Goal: Task Accomplishment & Management: Manage account settings

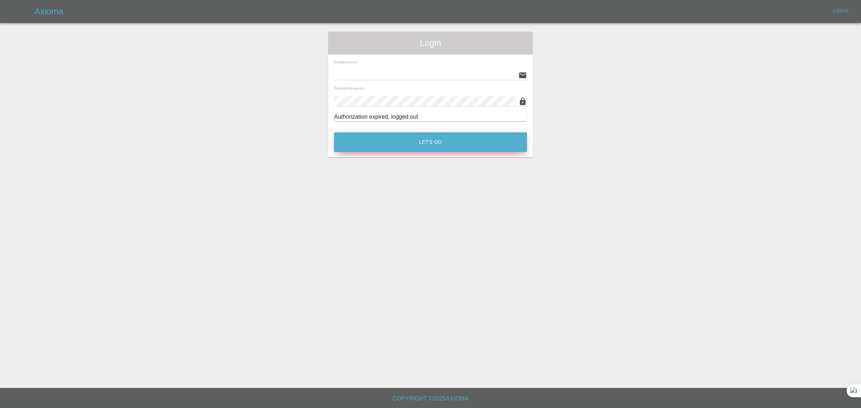
type input "[EMAIL_ADDRESS][DOMAIN_NAME]"
click at [367, 144] on button "Let's Go" at bounding box center [430, 142] width 193 height 20
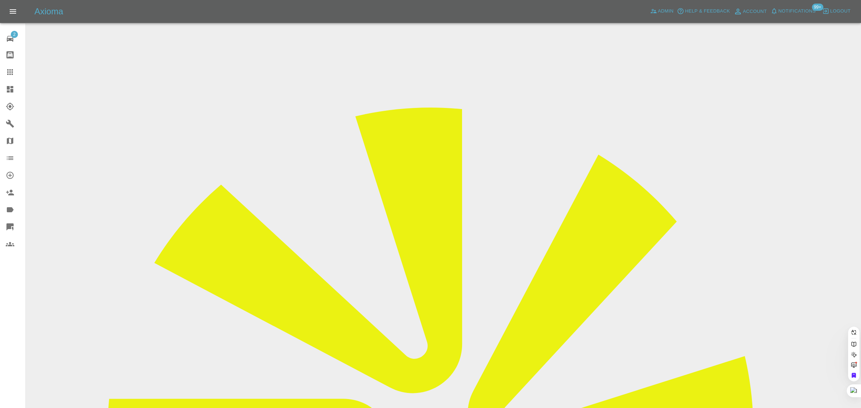
paste input "a.parris22@googlemail.com"
type input "a.parris22@googlemail.com"
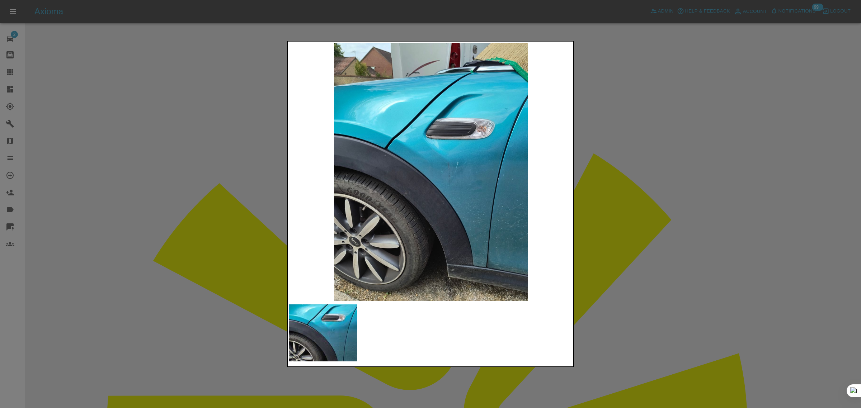
click at [623, 182] on div at bounding box center [430, 204] width 861 height 408
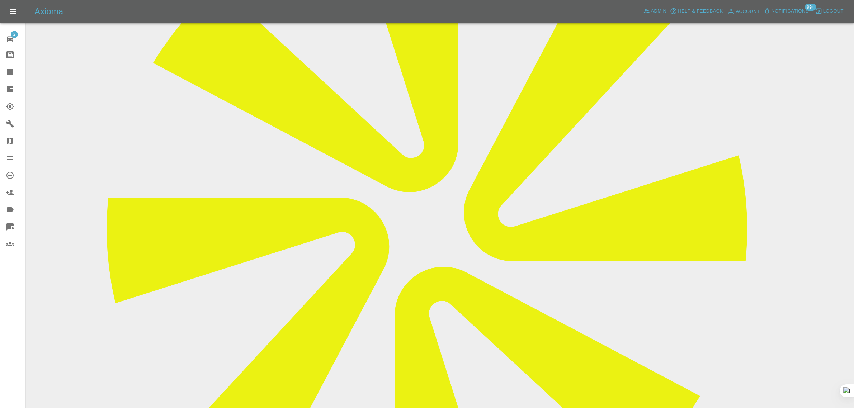
scroll to position [379, 0]
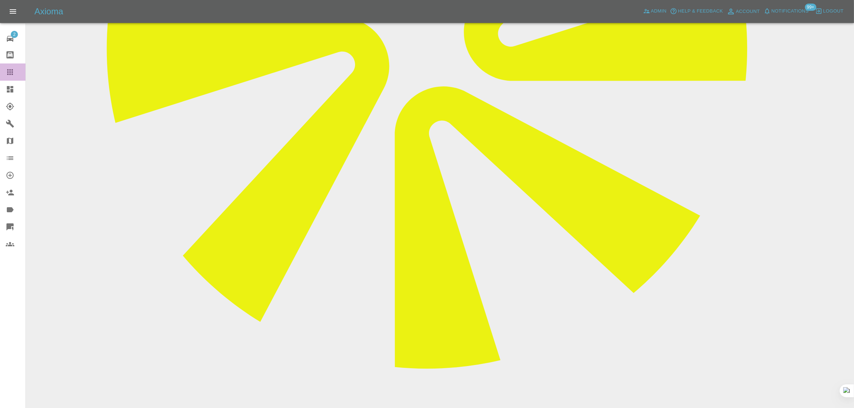
click at [10, 72] on icon at bounding box center [10, 72] width 6 height 6
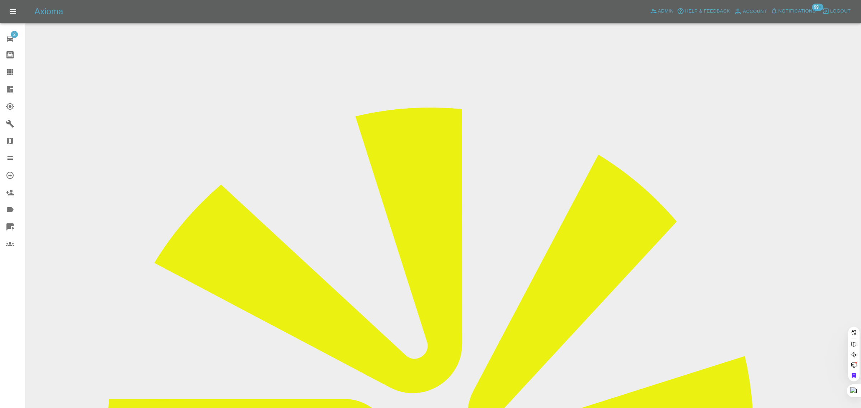
paste input "jon.turner@live.co.uk"
type input "jon.turner@live.co.uk"
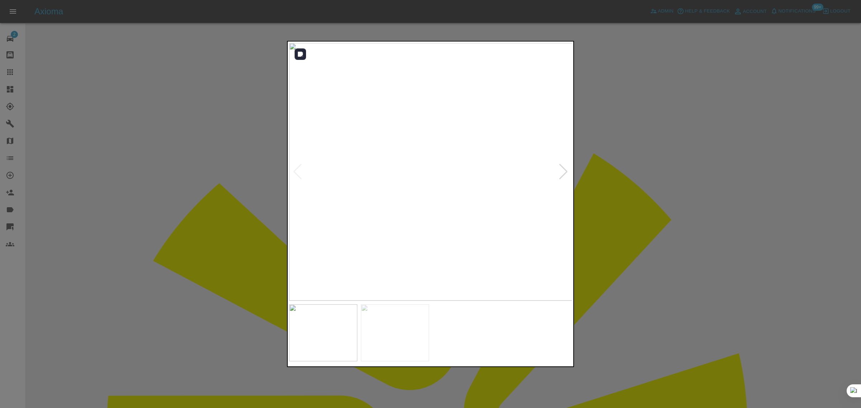
click at [562, 172] on div at bounding box center [564, 172] width 10 height 16
click at [562, 172] on img at bounding box center [430, 172] width 283 height 258
click at [666, 183] on div at bounding box center [430, 204] width 861 height 408
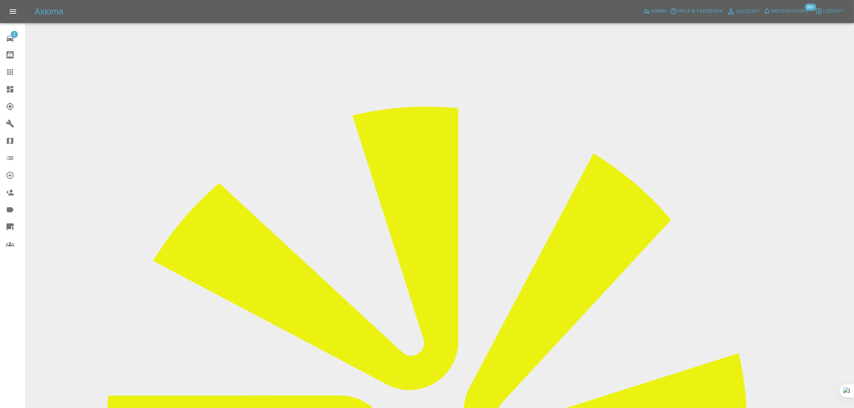
click at [11, 69] on icon at bounding box center [10, 72] width 6 height 6
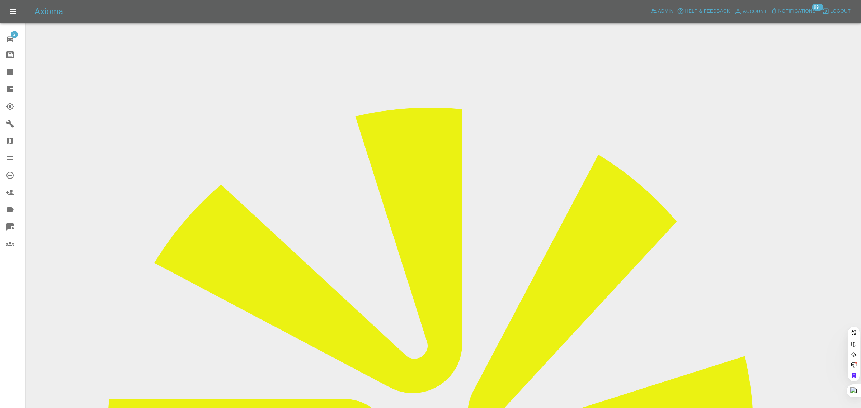
paste input "maureenfitzgerald.61coed@gmail.com"
type input "maureenfitzgerald.61coed@gmail.com"
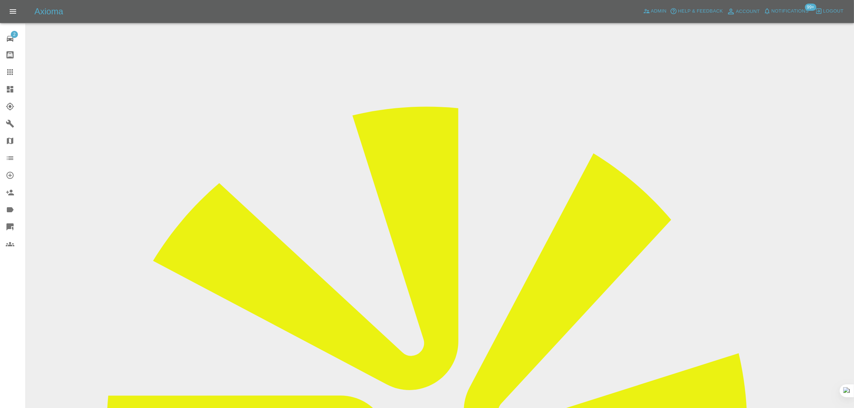
click at [0, 0] on input "Choose images" at bounding box center [0, 0] width 0 height 0
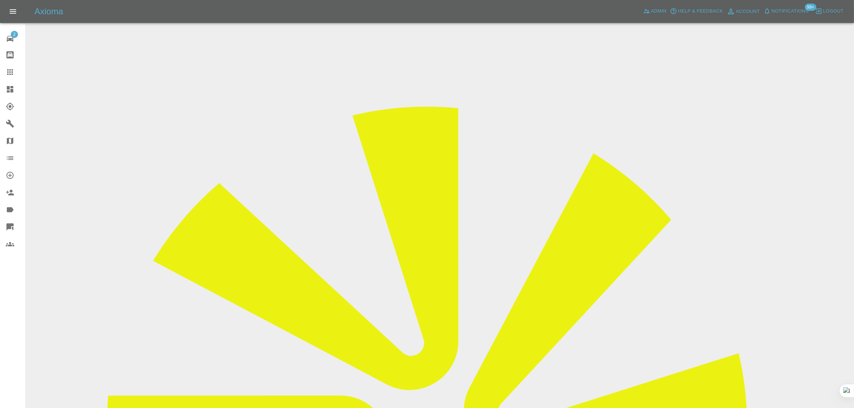
scroll to position [35, 0]
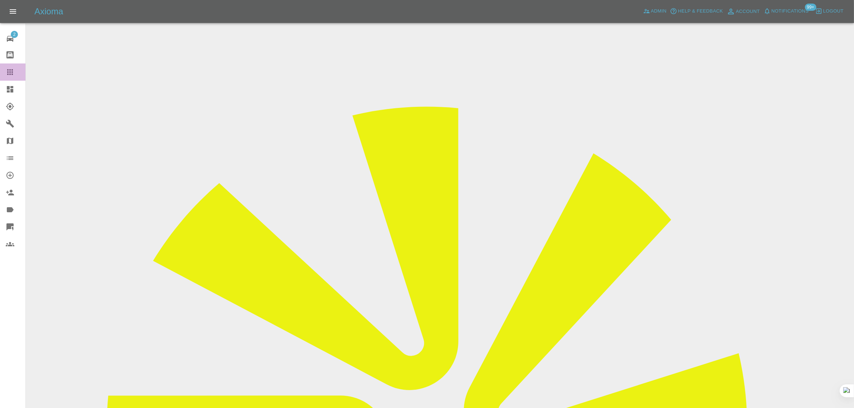
click at [15, 73] on div at bounding box center [16, 72] width 20 height 9
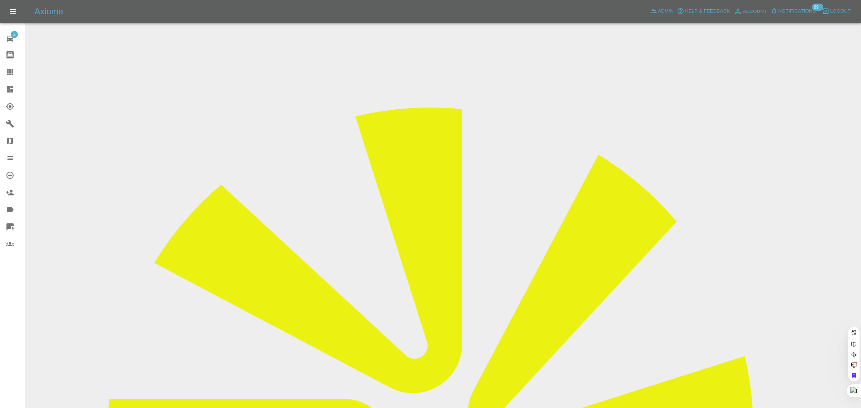
paste input "herbyp28@gmail.com"
type input "herbyp28@gmail.com"
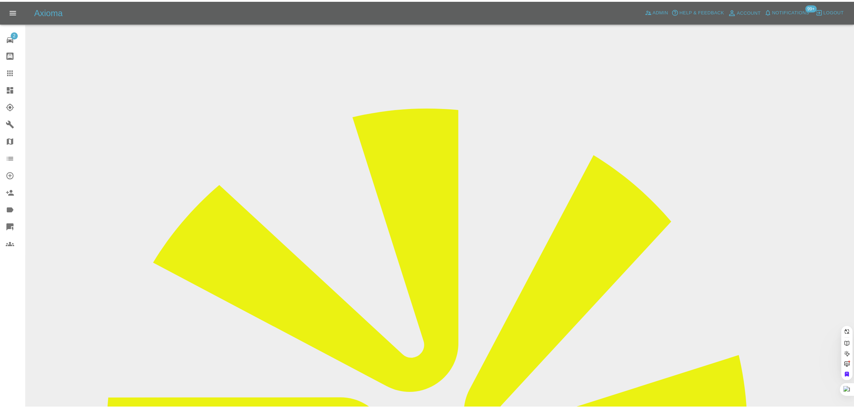
scroll to position [0, 0]
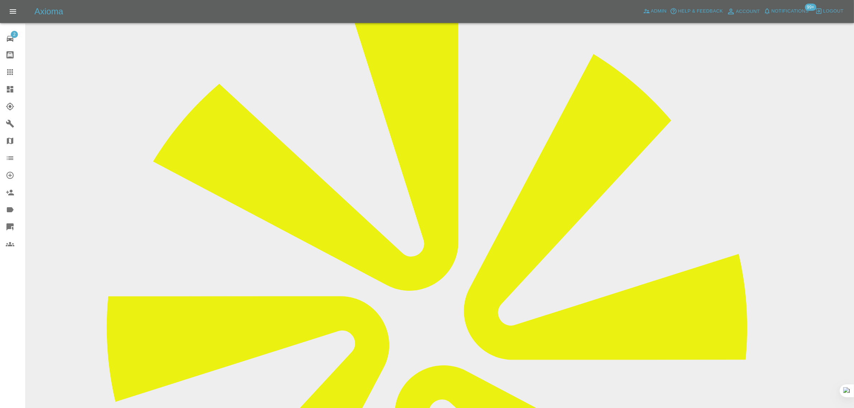
scroll to position [269, 0]
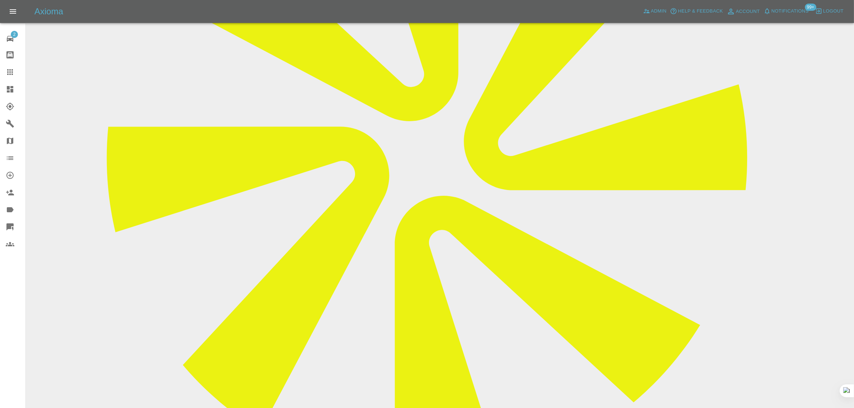
paste textarea "I need to rearrange the date of our repair as something has come up for this Fr…"
type textarea "I need to rearrange the date of our repair as something has come up for this Fr…"
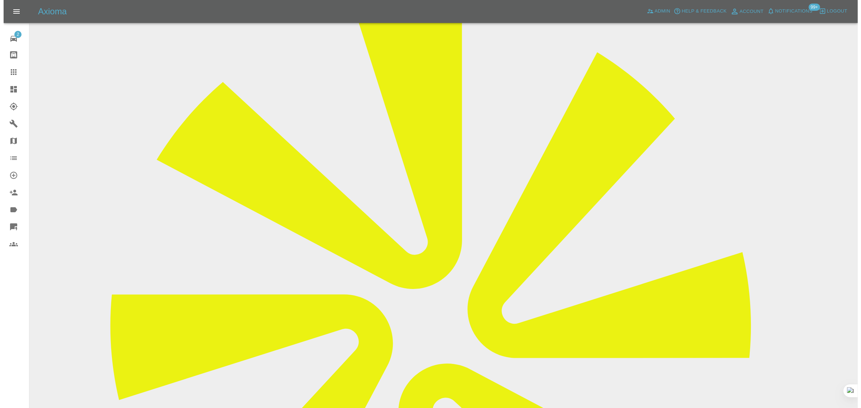
scroll to position [90, 0]
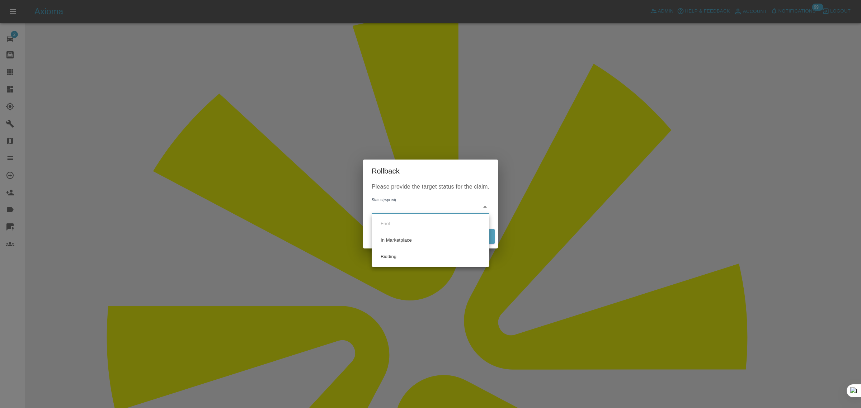
click at [385, 258] on li "Bidding" at bounding box center [431, 257] width 114 height 17
type input "bidding"
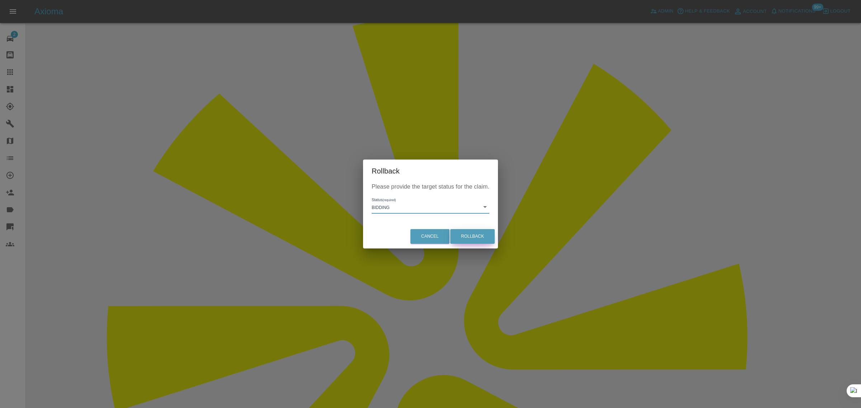
click at [478, 237] on button "Rollback" at bounding box center [472, 236] width 44 height 15
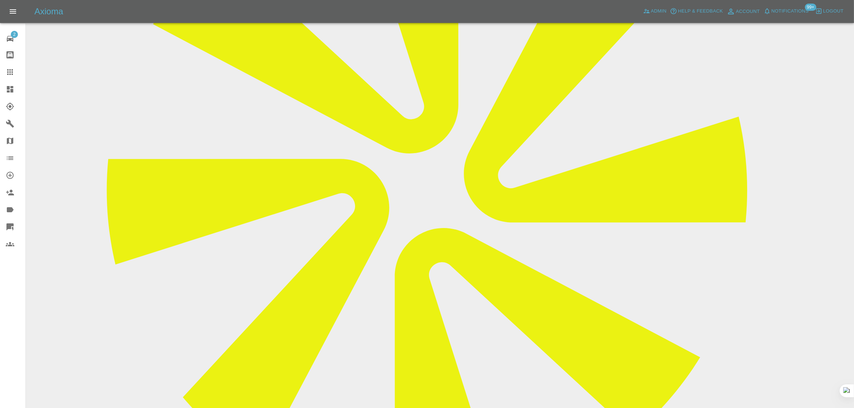
scroll to position [269, 0]
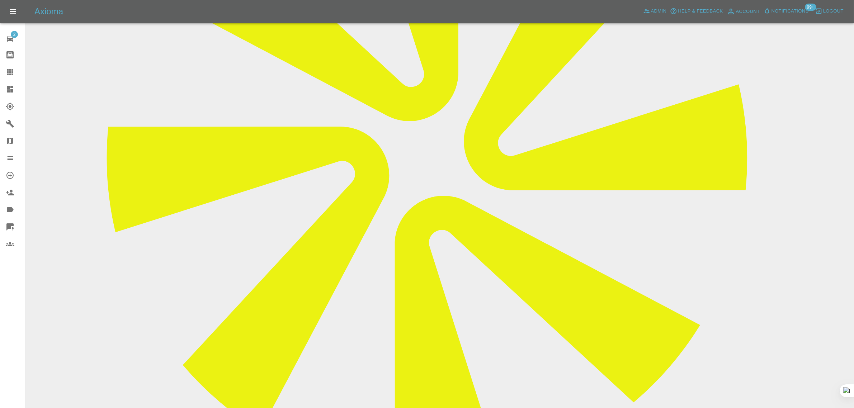
drag, startPoint x: 544, startPoint y: 315, endPoint x: 705, endPoint y: 310, distance: 161.2
copy p "When would the next Monday or Friday slot be available?"
paste textarea "When would the next Monday or Friday slot be available?"
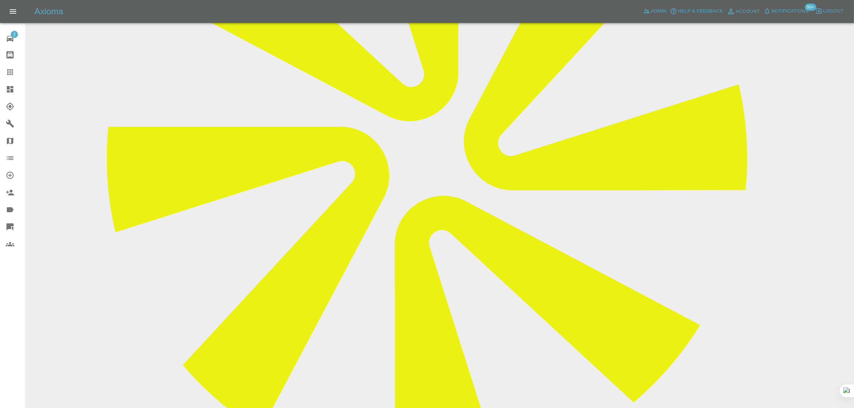
type textarea "When would the next Monday or Friday slot be available?"
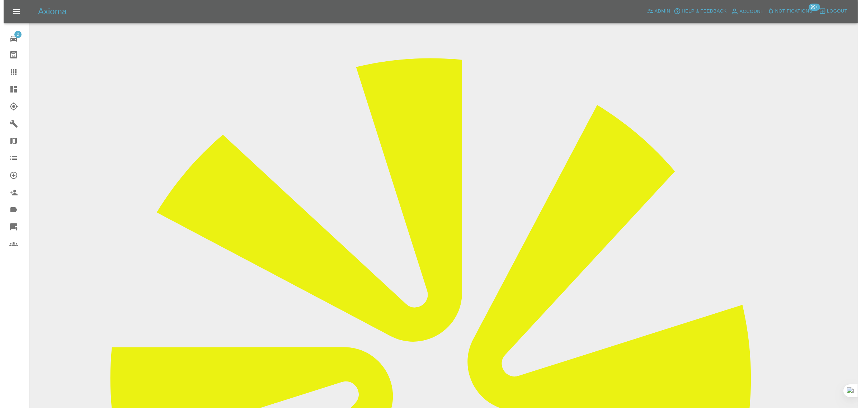
scroll to position [0, 0]
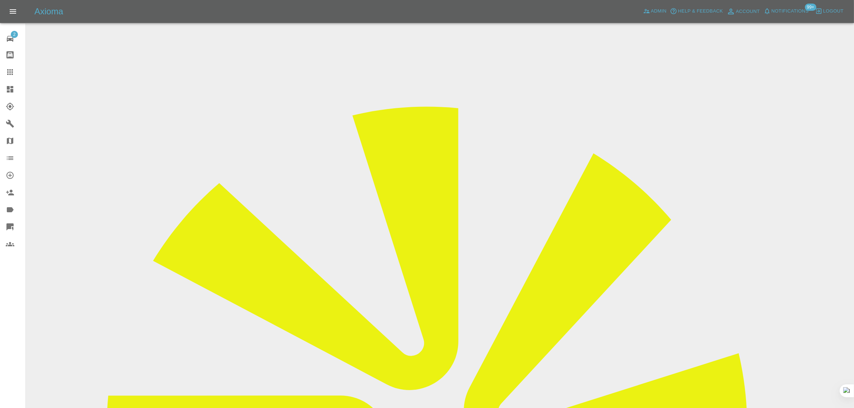
click at [9, 69] on icon at bounding box center [10, 72] width 9 height 9
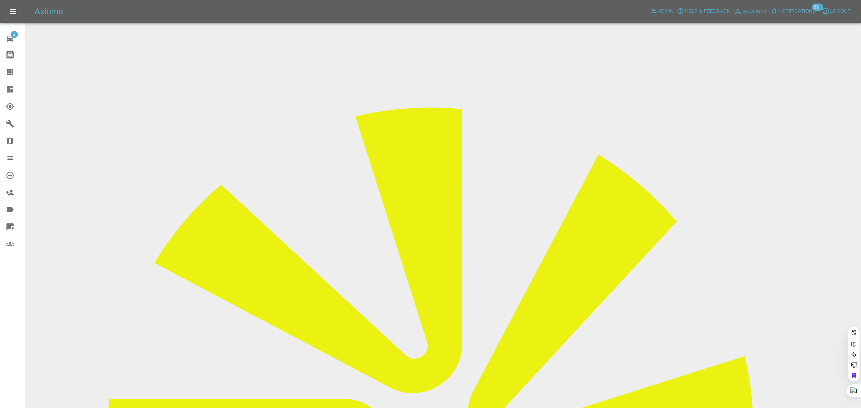
paste input "samstrange@live.co.uk"
type input "samstrange@live.co.u"
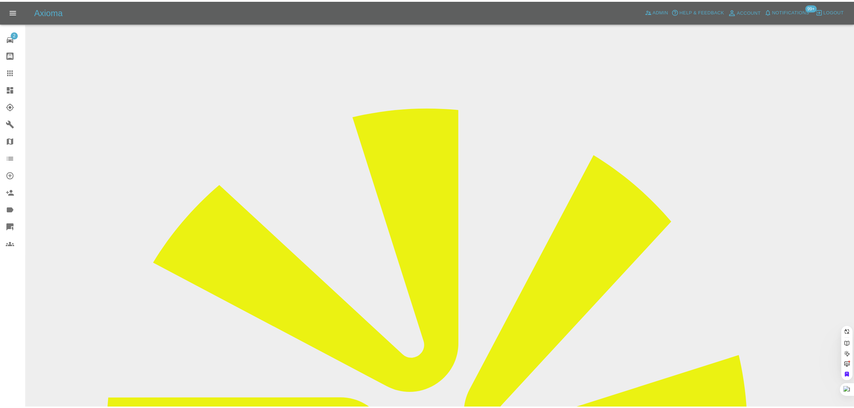
scroll to position [0, 0]
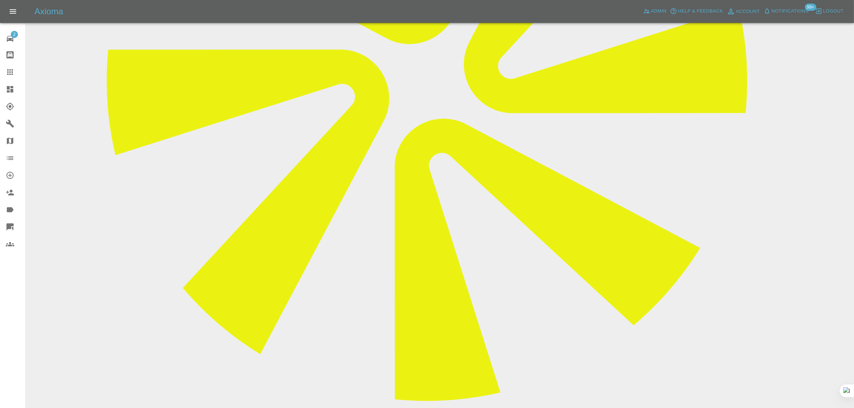
scroll to position [359, 0]
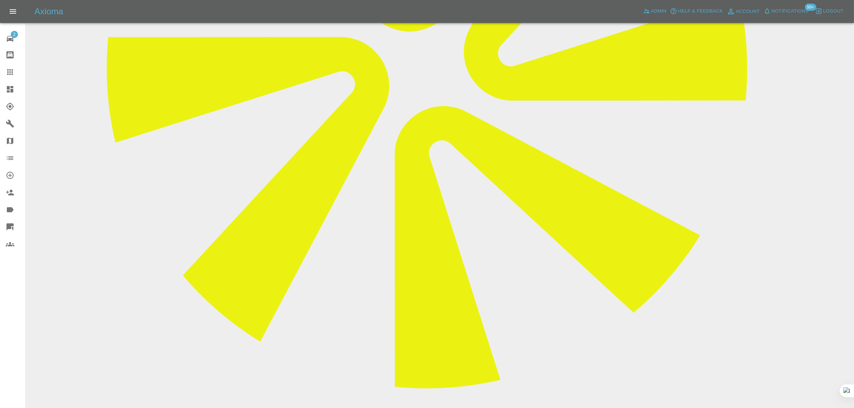
paste textarea "I’m absolutely furious with the service I’ve had today. Nathan who was meant to…"
type textarea "I’m absolutely furious with the service I’ve had today. Nathan who was meant to…"
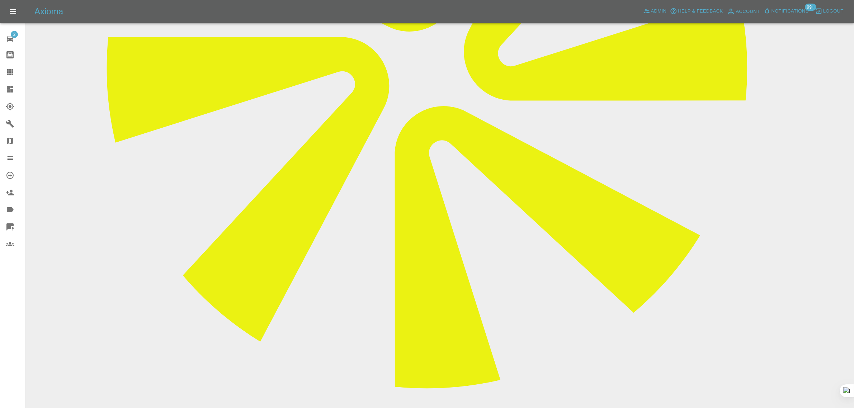
paste textarea "I have messaged on WhatsApp and not had a response. Can someone reply to me as …"
type textarea "I have messaged on WhatsApp and not had a response. Can someone reply to me as …"
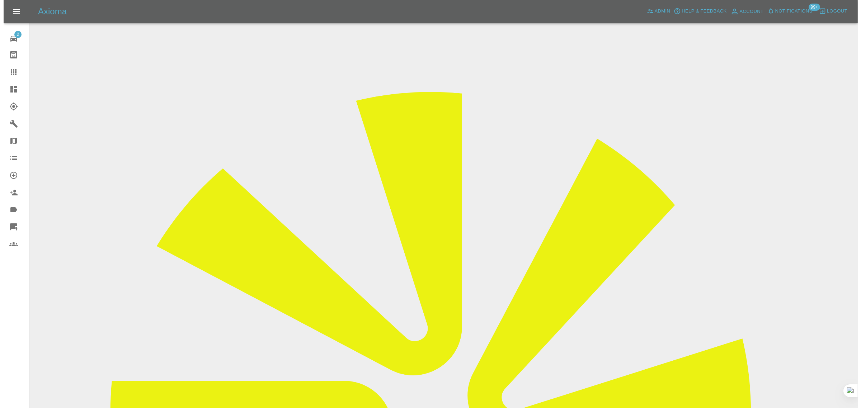
scroll to position [0, 0]
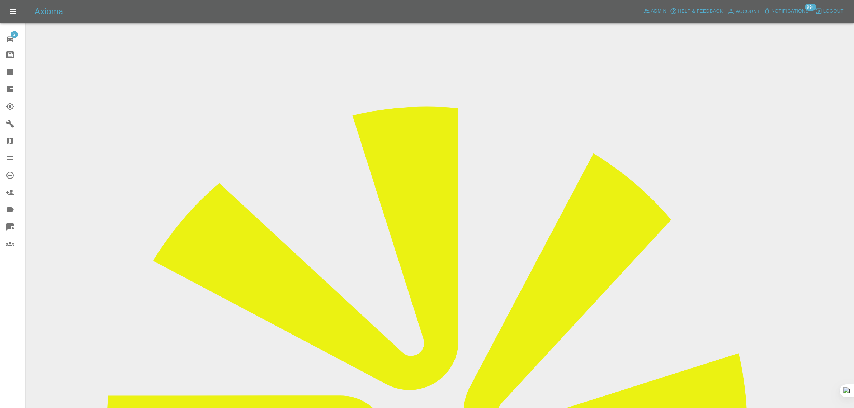
click at [9, 76] on link "Claims" at bounding box center [12, 72] width 25 height 17
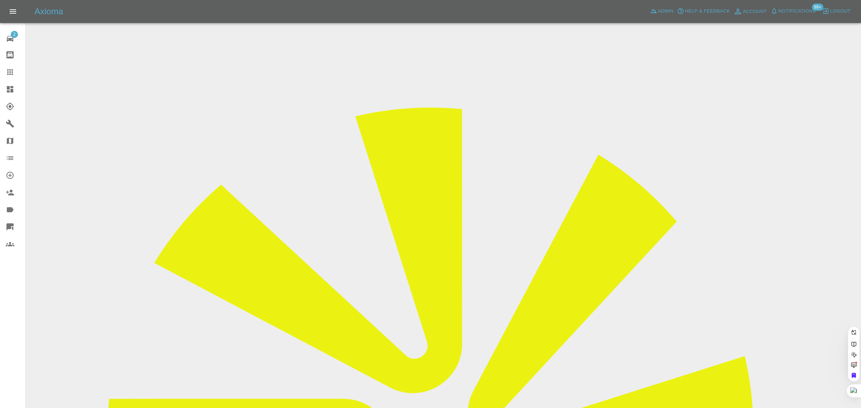
paste input "cwitham@hotmail.co.uk"
type input "cwitham@hotmail.co.uk"
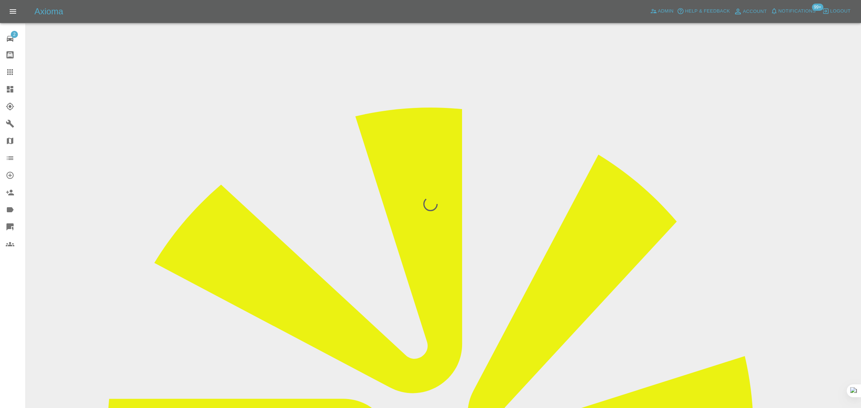
click at [8, 302] on div "2 Repair home Bodyshop home Claims Dashboard Explorer Garages Map Organization …" at bounding box center [13, 204] width 26 height 408
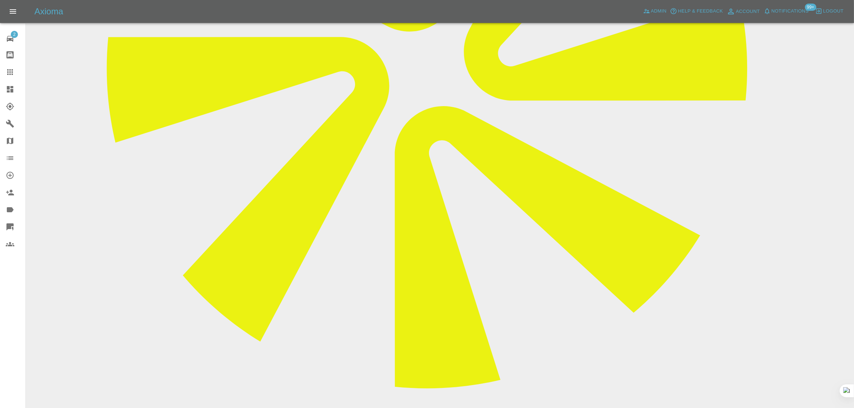
scroll to position [45, 0]
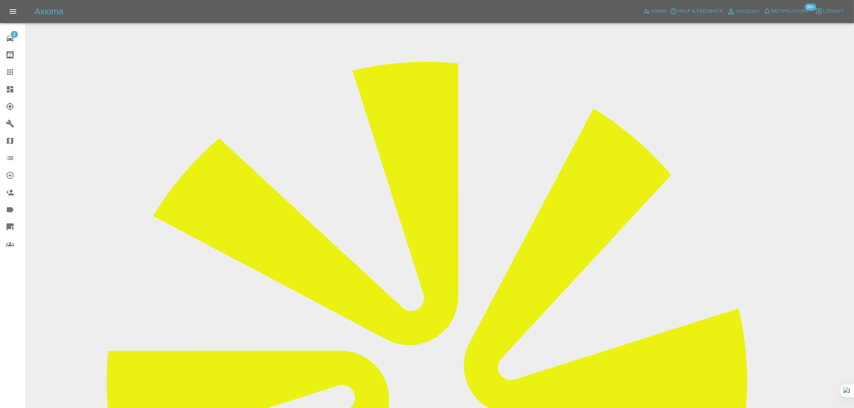
click at [9, 70] on icon at bounding box center [10, 72] width 9 height 9
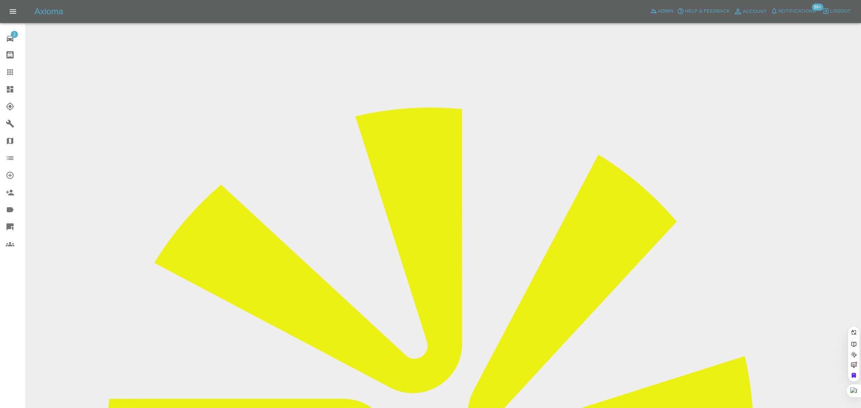
paste input "ricki.hill@gmail.com"
type input "ricki.hill@gmail.com"
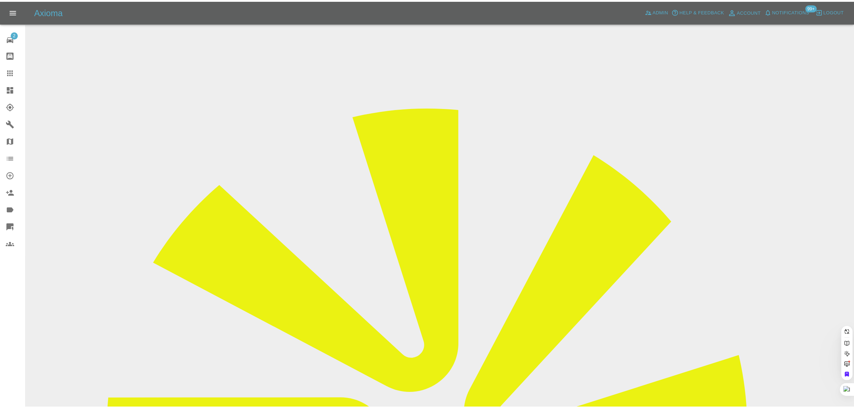
scroll to position [0, 0]
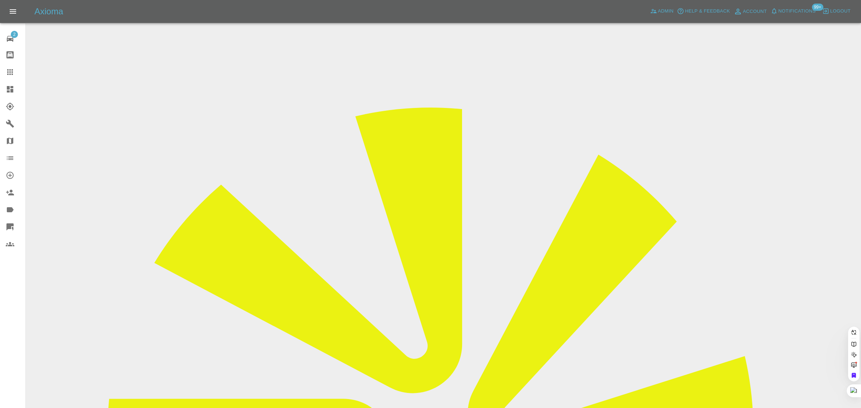
drag, startPoint x: 428, startPoint y: 250, endPoint x: 413, endPoint y: 266, distance: 22.4
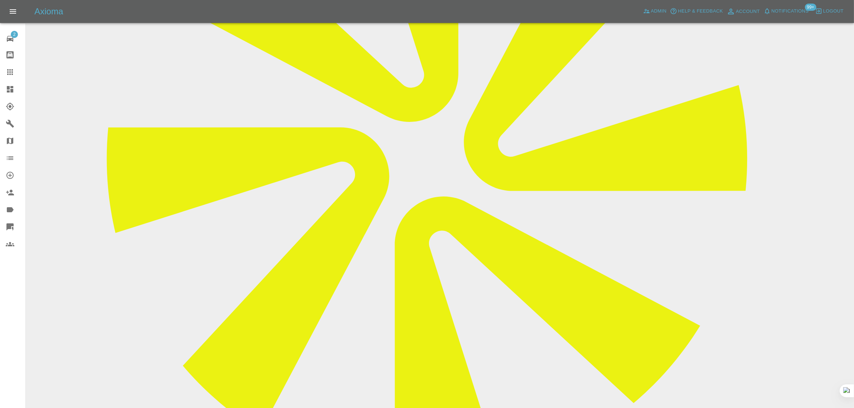
scroll to position [359, 0]
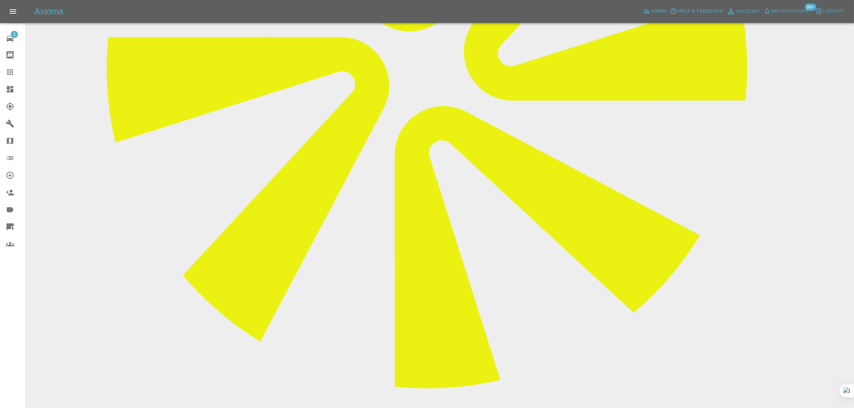
paste textarea "As per my Whatsapp message, I had taken a day's Holiday to be there for the rep…"
type textarea "As per my Whatsapp message, I had taken a day's Holiday to be there for the rep…"
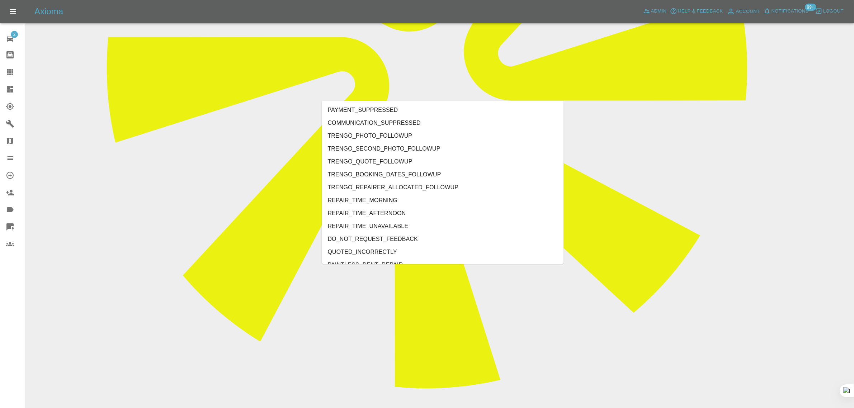
type input "no"
click at [380, 157] on li "REPAIRER_NO_SHOW" at bounding box center [443, 161] width 242 height 13
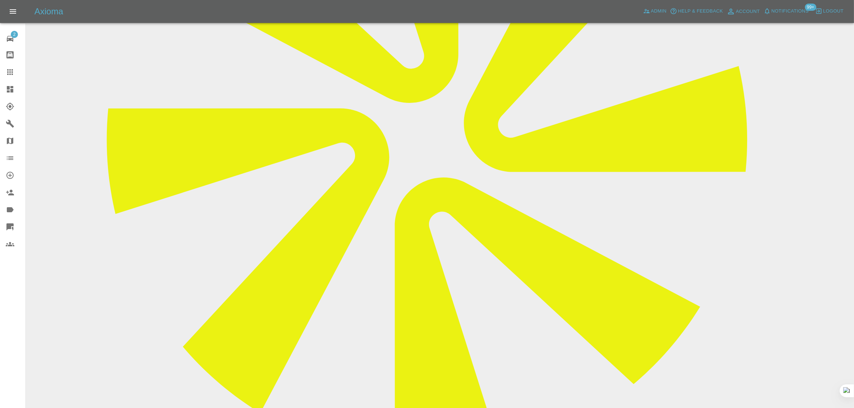
scroll to position [179, 0]
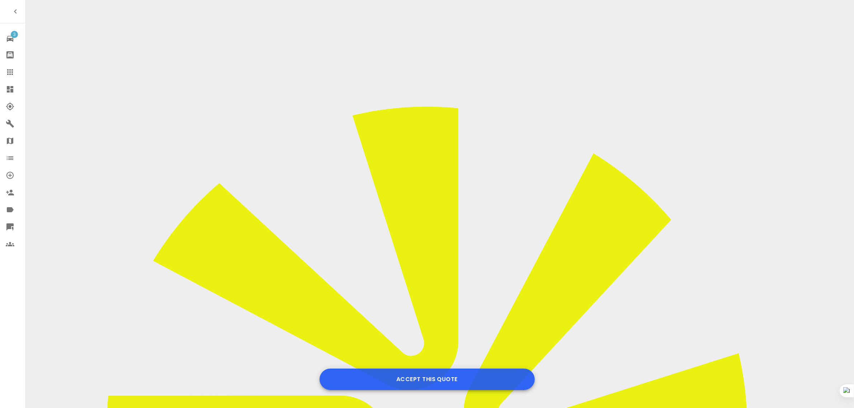
click at [413, 380] on button "Accept this Quote" at bounding box center [427, 380] width 215 height 22
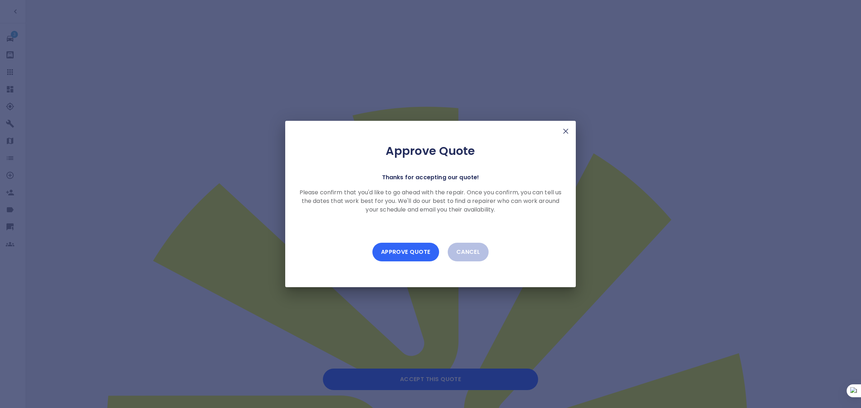
click at [414, 253] on button "Approve Quote" at bounding box center [405, 252] width 67 height 19
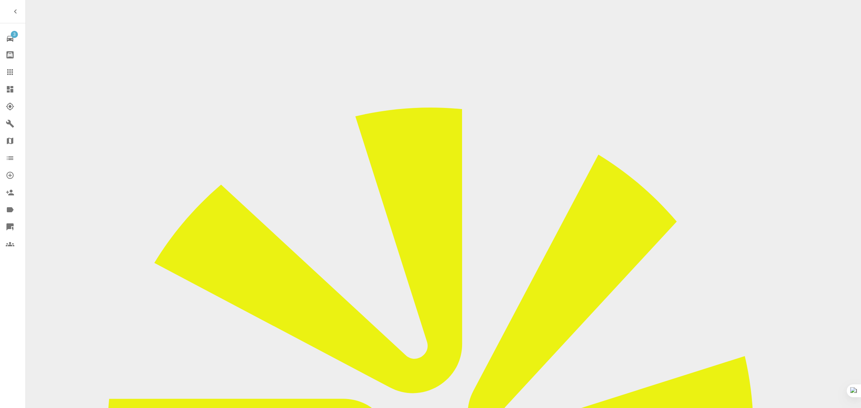
click at [11, 67] on link "Claims" at bounding box center [12, 72] width 25 height 17
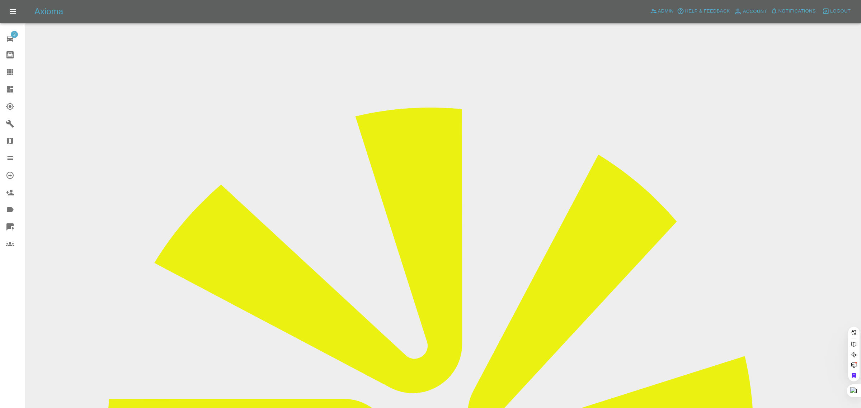
paste input "liddell.vanessa@googlemail.com"
type input "liddell.vanessa@googlemail.com"
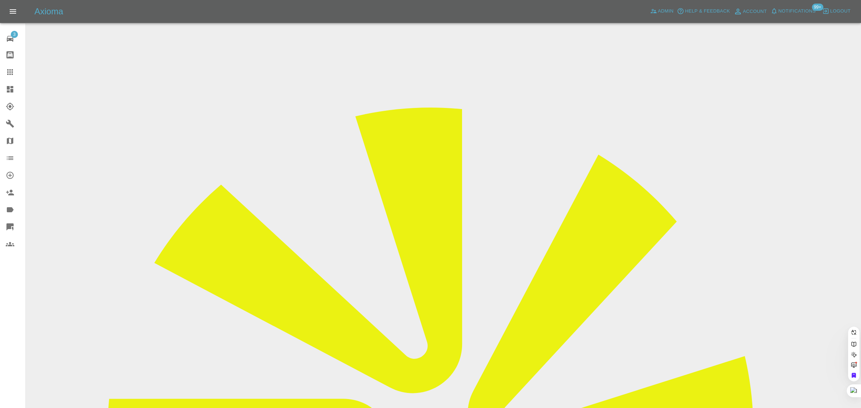
paste input "conniemsavory@gmail.com"
type input "conniemsavory@gmail.com"
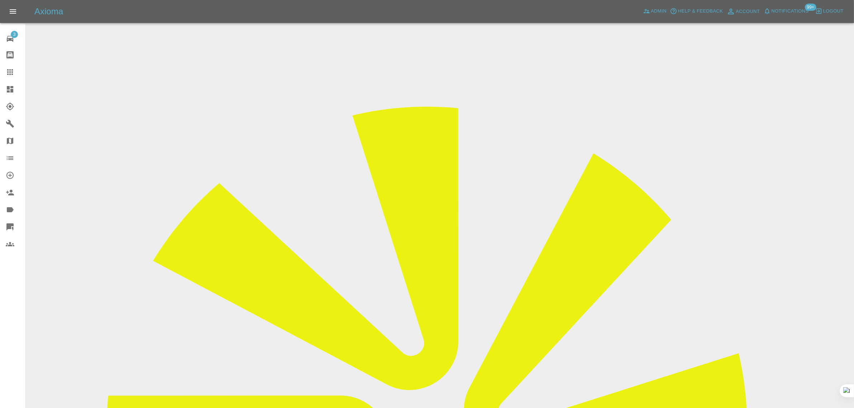
click at [11, 70] on icon at bounding box center [10, 72] width 9 height 9
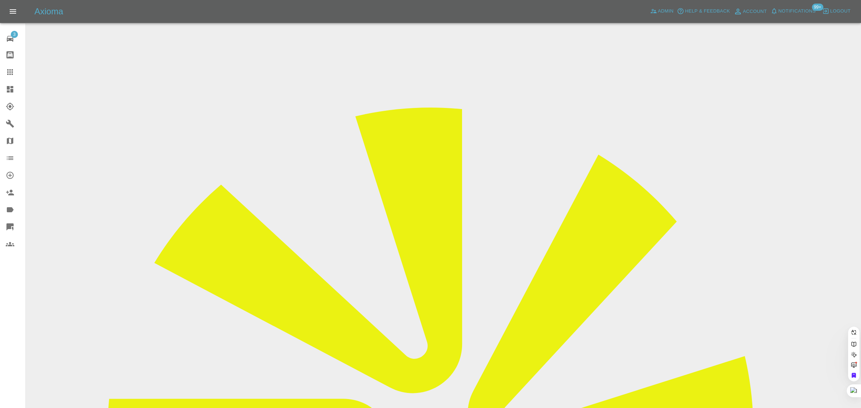
paste input "kkenthgill@icloud.com"
type input "kkenthgill@icloud.com"
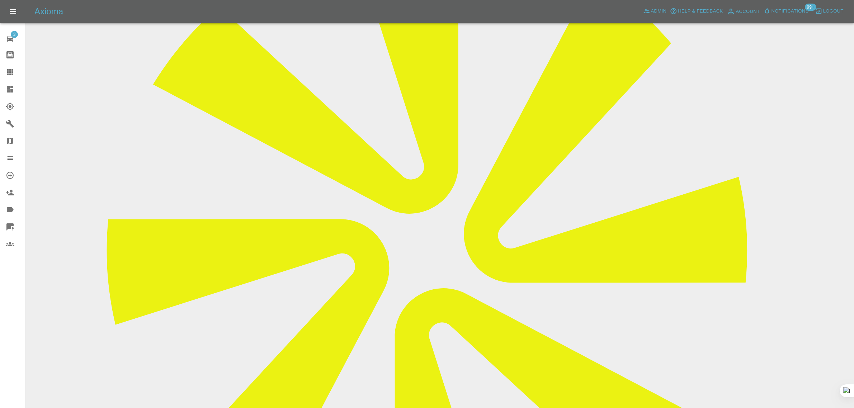
scroll to position [314, 0]
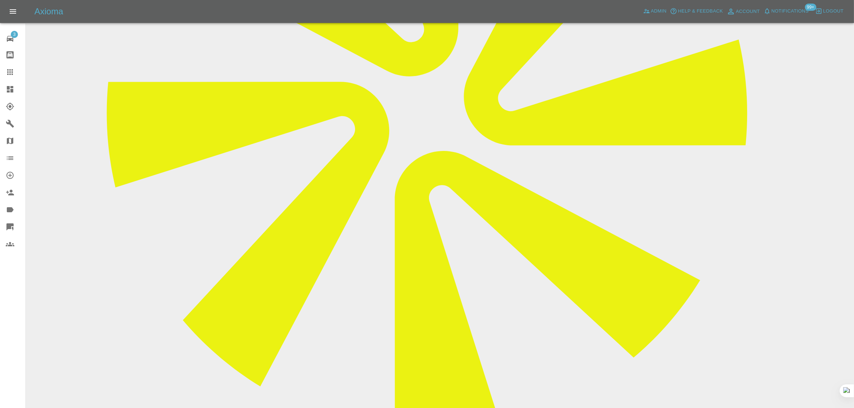
click at [10, 75] on icon at bounding box center [10, 72] width 9 height 9
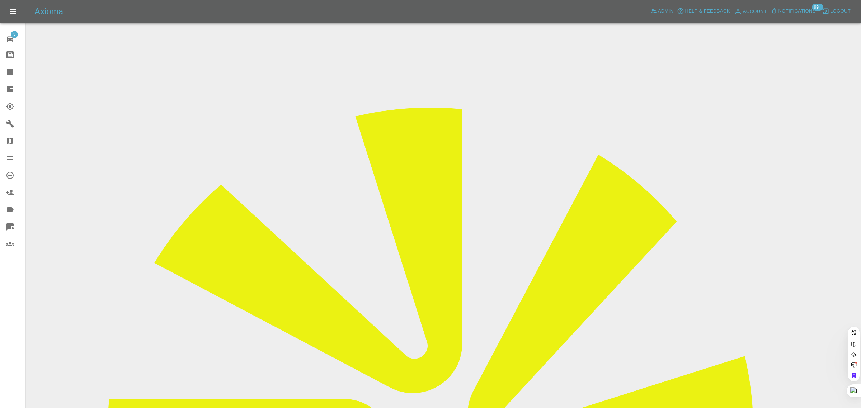
paste input "irenahoxha282@gmail.com"
type input "irenahoxha282@gmail.com"
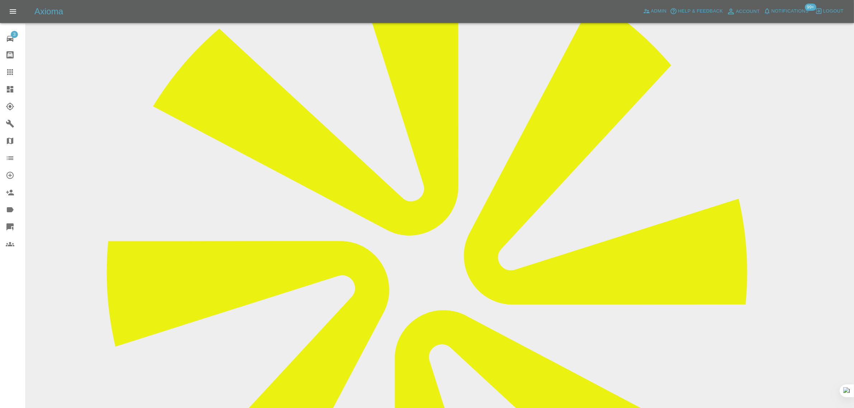
scroll to position [45, 0]
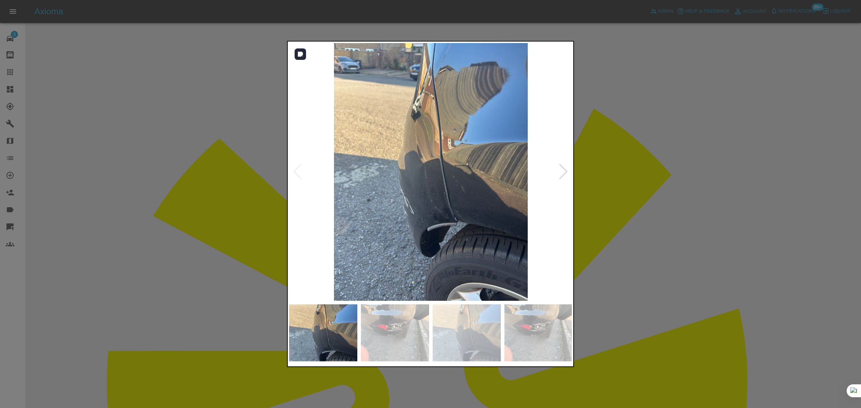
click at [561, 173] on div at bounding box center [564, 172] width 10 height 16
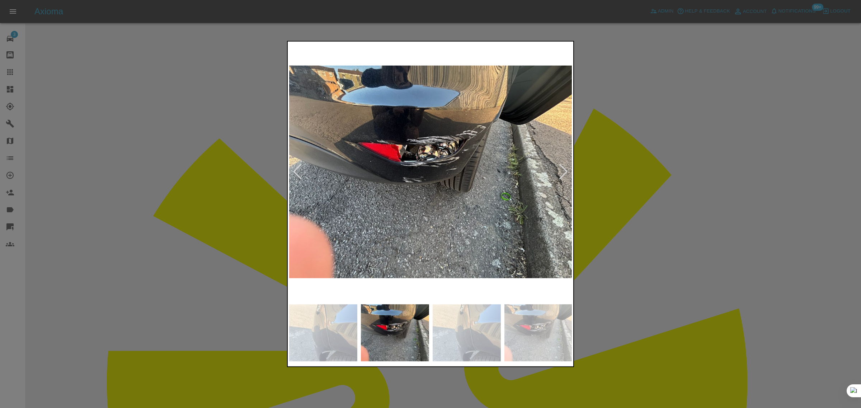
click at [562, 173] on div at bounding box center [564, 172] width 10 height 16
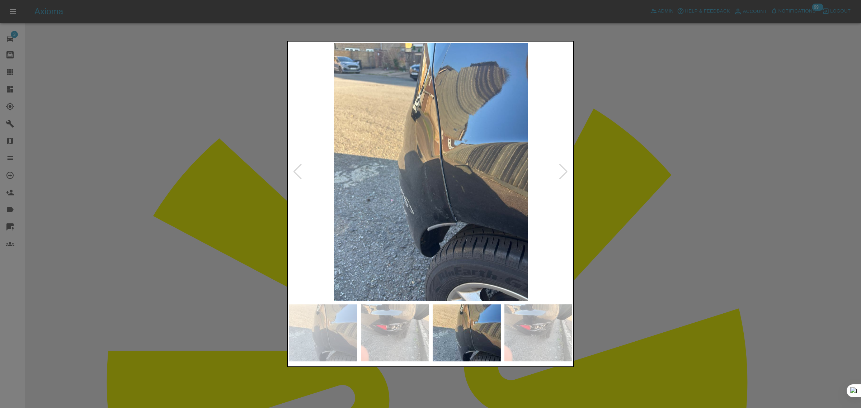
click at [562, 173] on div at bounding box center [564, 172] width 10 height 16
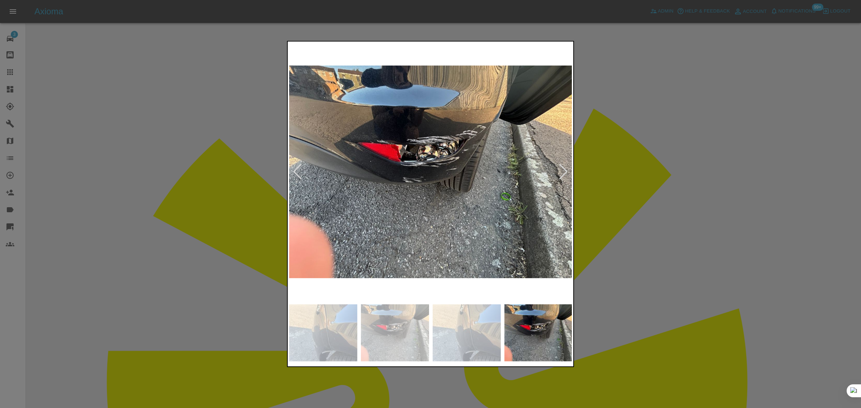
click at [562, 174] on div at bounding box center [564, 172] width 10 height 16
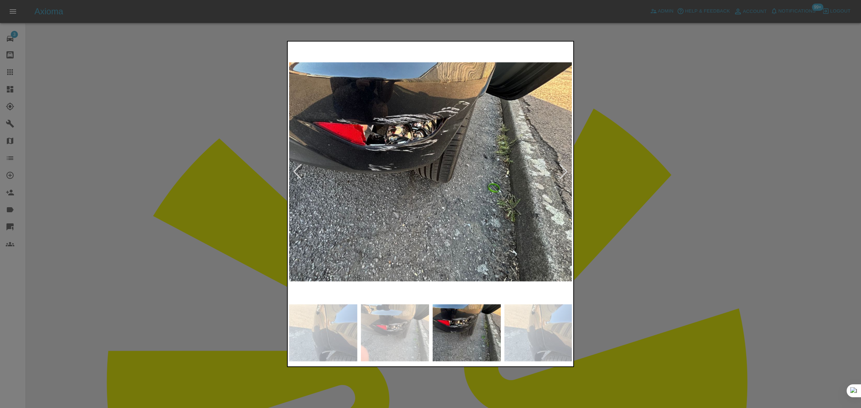
click at [559, 175] on div at bounding box center [564, 172] width 10 height 16
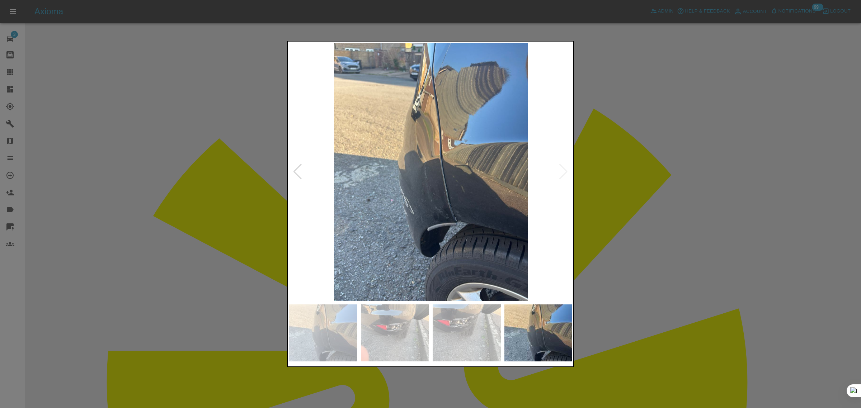
click at [648, 197] on div at bounding box center [430, 204] width 861 height 408
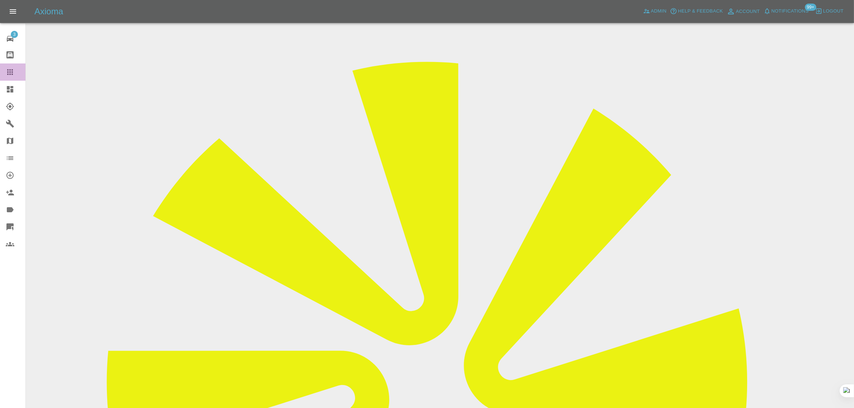
click at [19, 66] on link "Claims" at bounding box center [12, 72] width 25 height 17
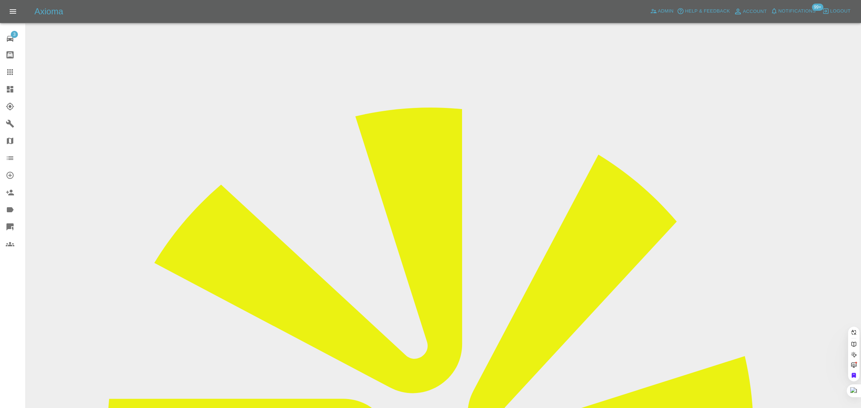
paste input "simonnynan@gmail.com"
type input "simonnynan@gmail.com"
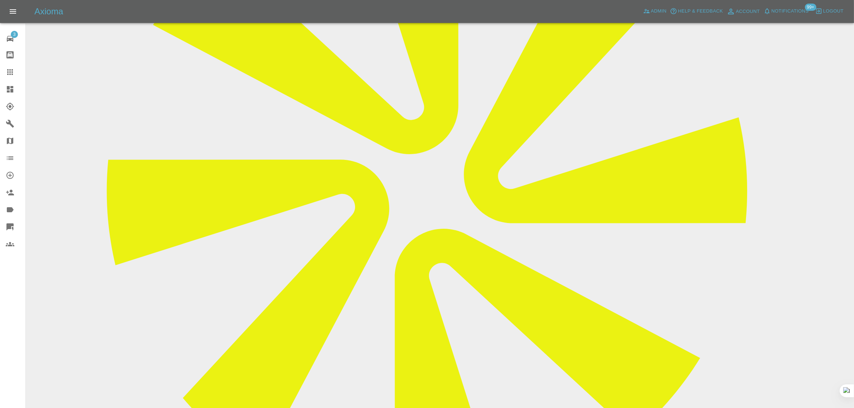
scroll to position [314, 0]
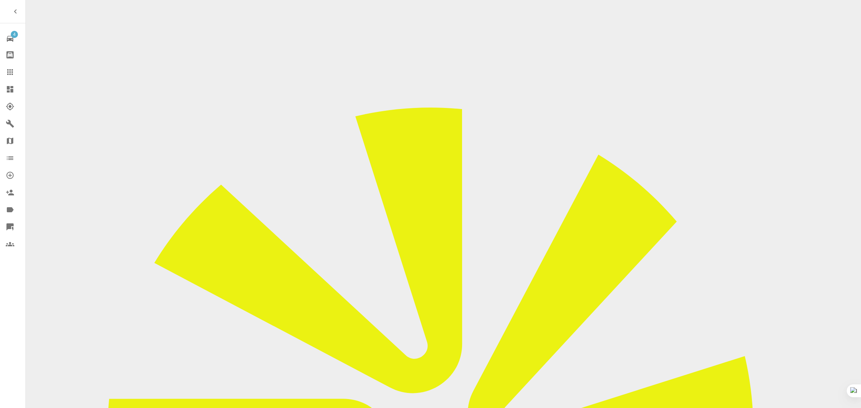
click at [13, 74] on icon at bounding box center [10, 72] width 9 height 9
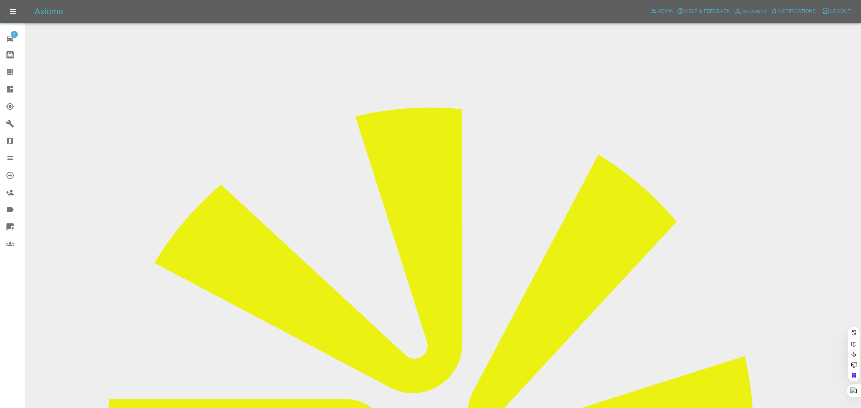
paste input "mbose712@yahoo.com"
type input "mbose712@yahoo.com"
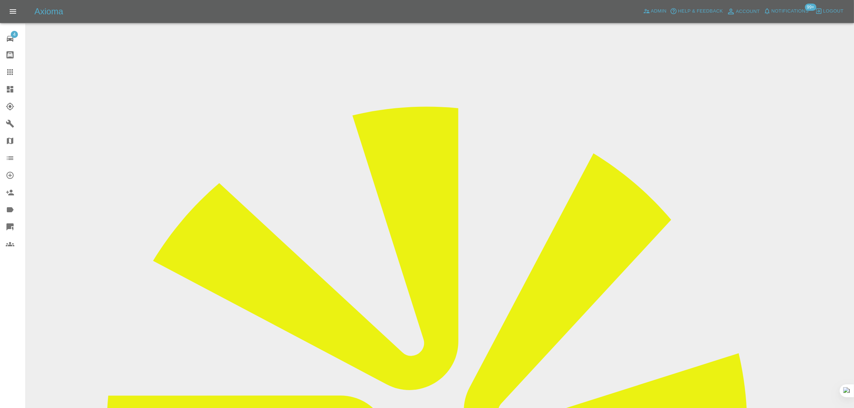
click at [13, 286] on div "4 Repair home Bodyshop home Claims Dashboard Explorer Garages Map Organization …" at bounding box center [13, 204] width 26 height 408
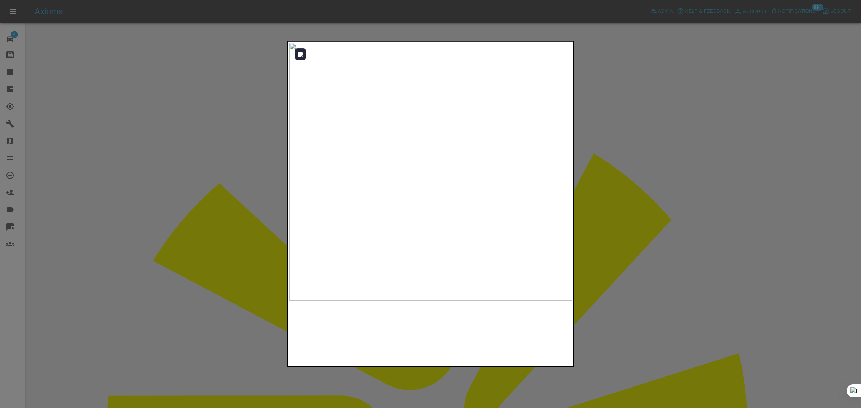
click at [419, 189] on img at bounding box center [430, 172] width 283 height 258
click at [461, 275] on img at bounding box center [574, 204] width 850 height 774
click at [655, 227] on div at bounding box center [430, 204] width 861 height 408
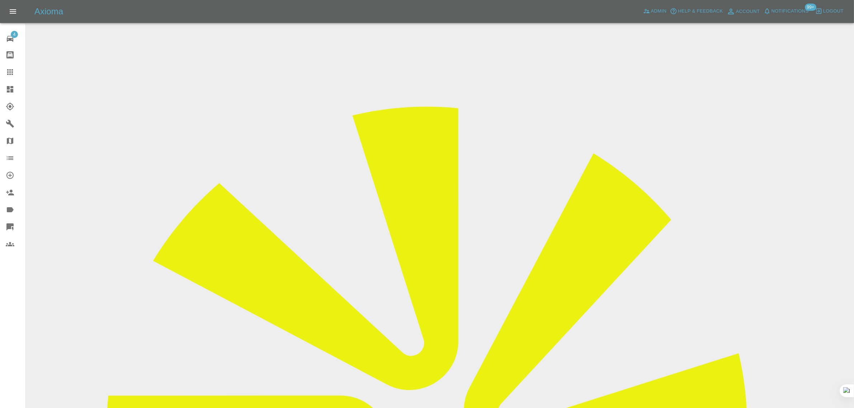
click at [13, 66] on link "Claims" at bounding box center [12, 72] width 25 height 17
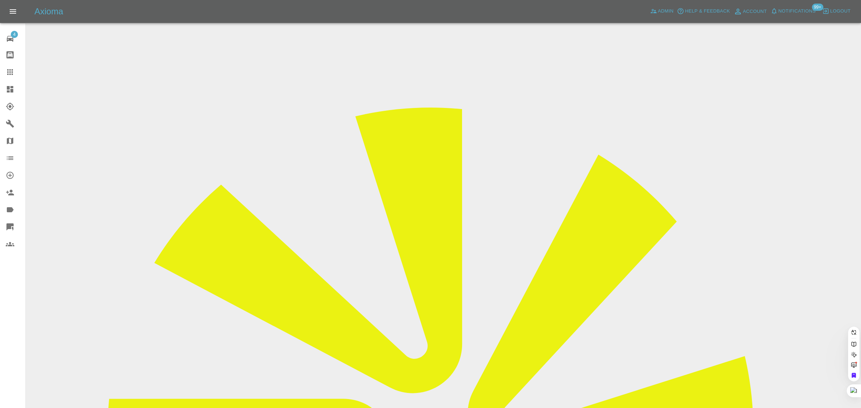
paste input "ladyjanevtaylor@gmail.com"
type input "ladyjanevtaylor@gmail.com"
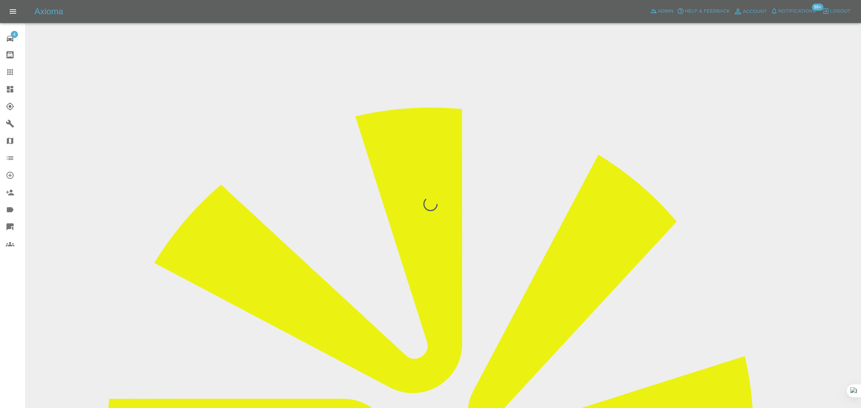
click at [19, 329] on div "4 Repair home Bodyshop home Claims Dashboard Explorer Garages Map Organization …" at bounding box center [13, 204] width 26 height 408
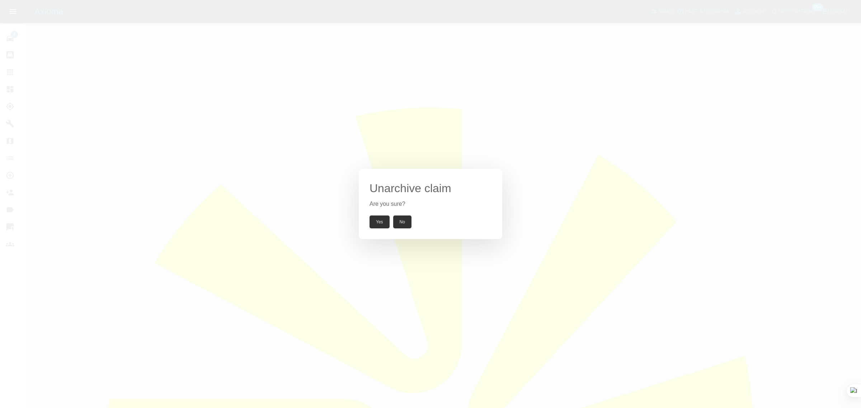
click at [377, 221] on button "Yes" at bounding box center [380, 222] width 20 height 13
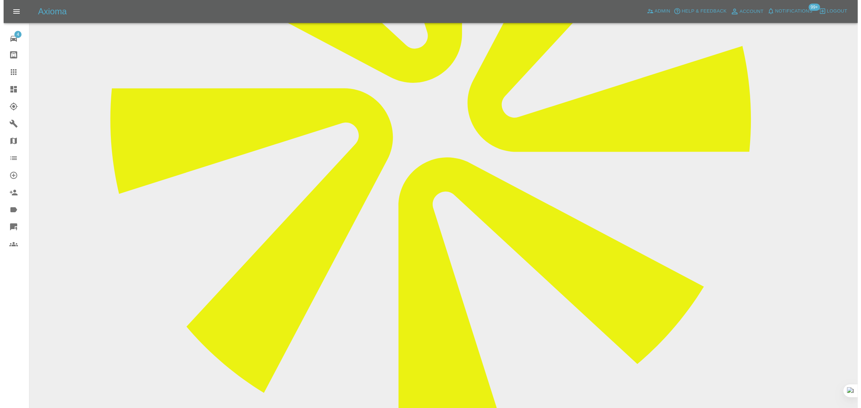
scroll to position [314, 0]
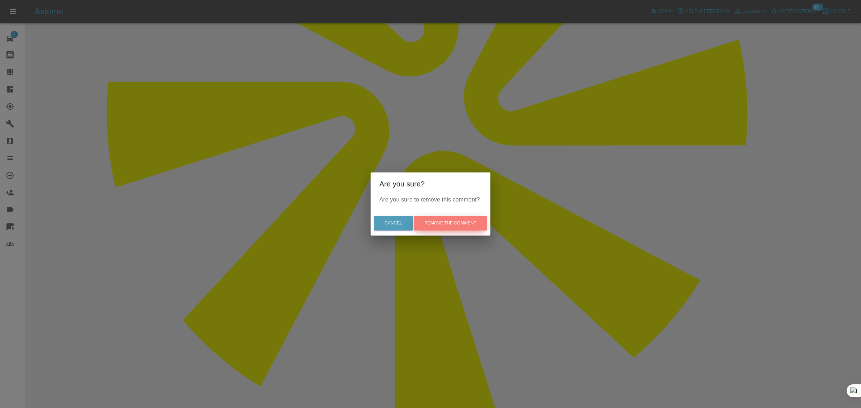
click at [453, 224] on button "Remove the comment" at bounding box center [450, 223] width 73 height 15
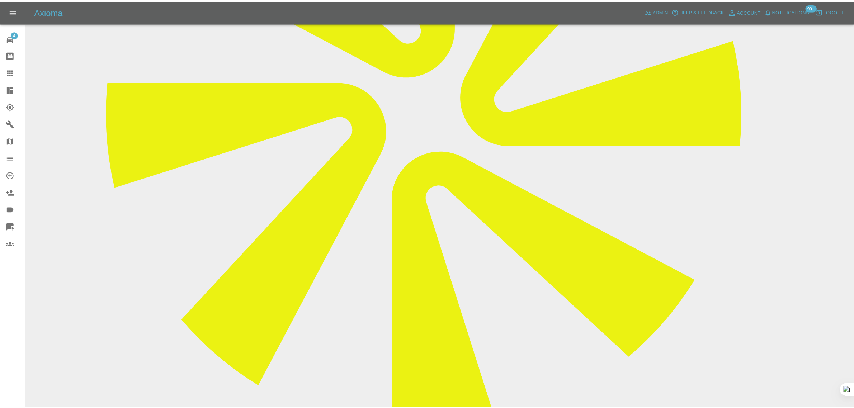
scroll to position [288, 0]
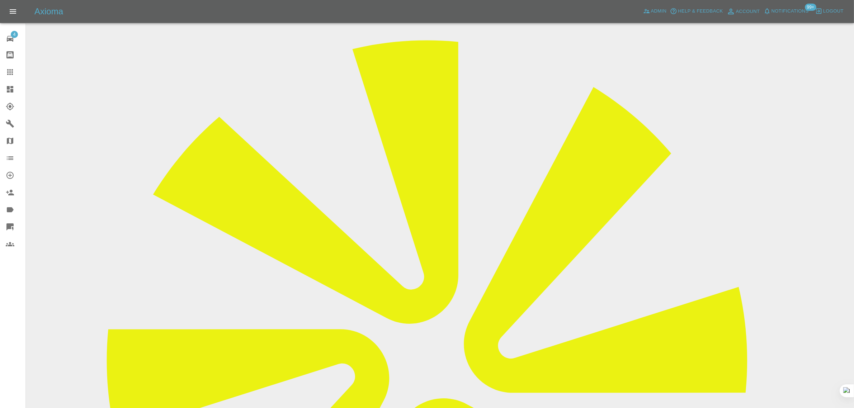
scroll to position [64, 0]
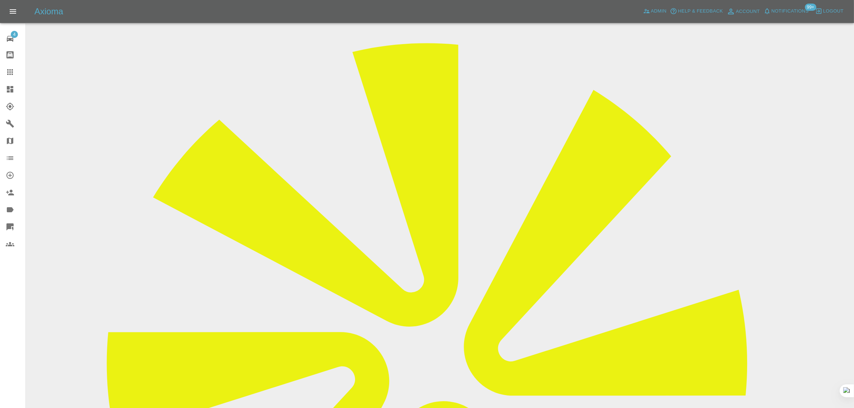
click at [15, 69] on div at bounding box center [16, 72] width 20 height 9
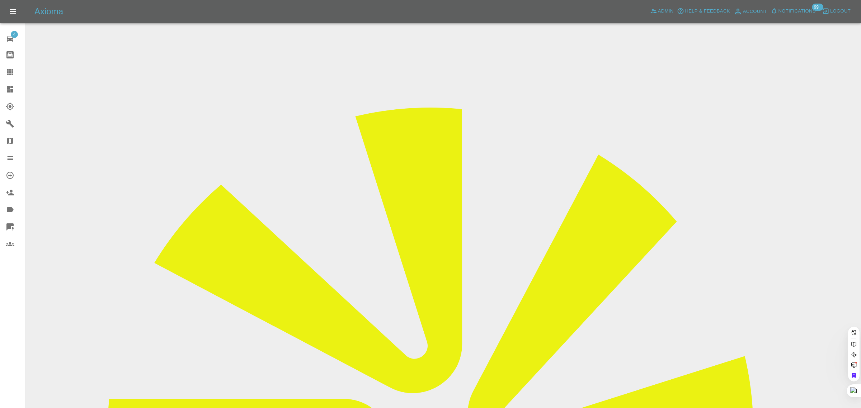
paste input "ashoksidherrk1@yahoo.co.uk"
type input "ashoksidherrk1@yahoo.co.u"
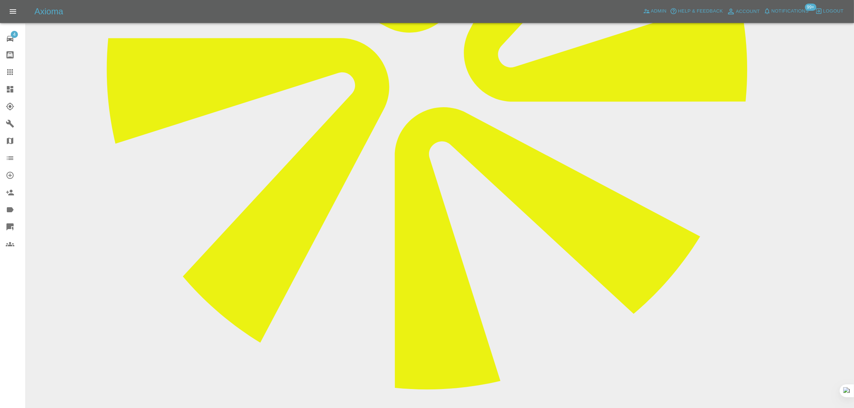
scroll to position [359, 0]
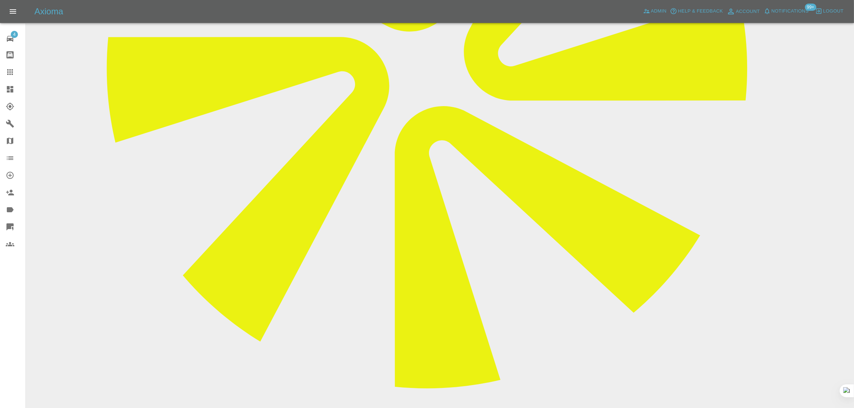
paste textarea "I am looking for repair done this week . I can travel any where in london . I h…"
type textarea "I am looking for repair done this week . I can travel any where in london . I h…"
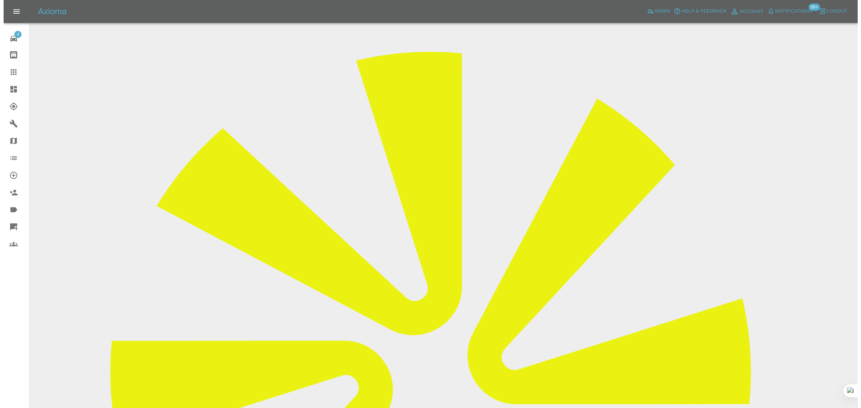
scroll to position [0, 0]
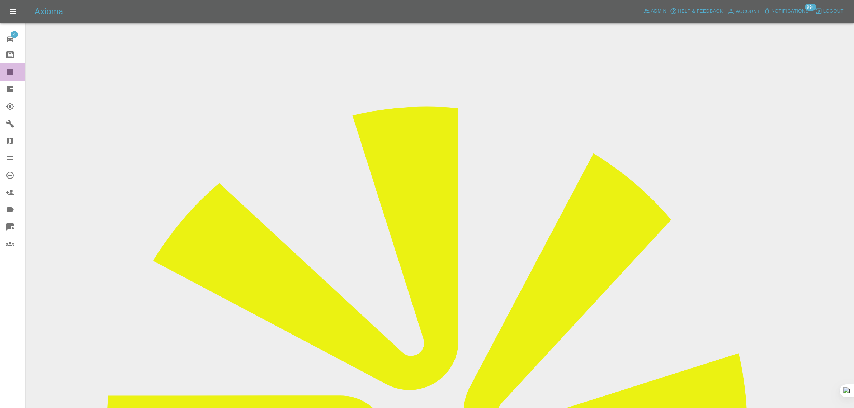
click at [6, 72] on icon at bounding box center [10, 72] width 9 height 9
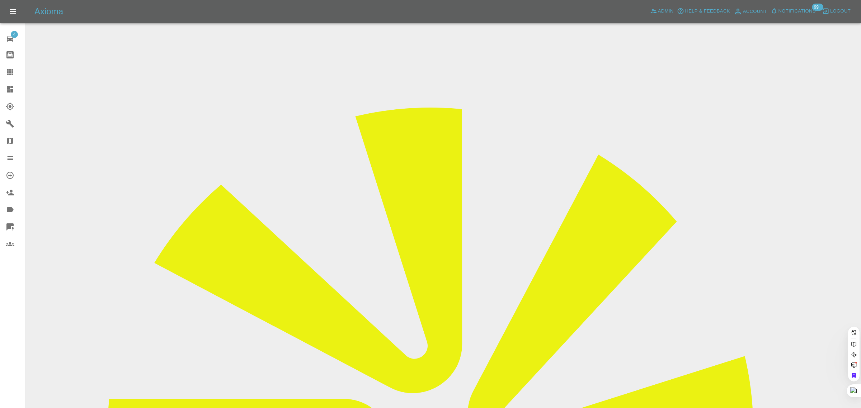
paste input "nav.ahluwalia62@gmail.com"
type input "nav.ahluwalia62@gmail.com"
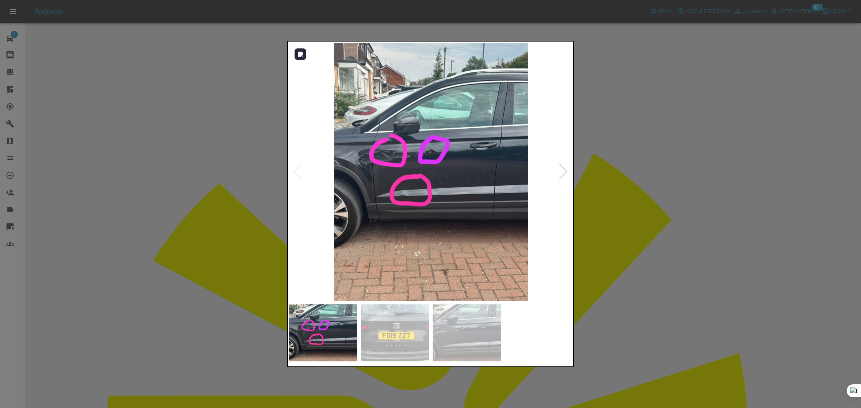
click at [563, 177] on div at bounding box center [564, 172] width 10 height 16
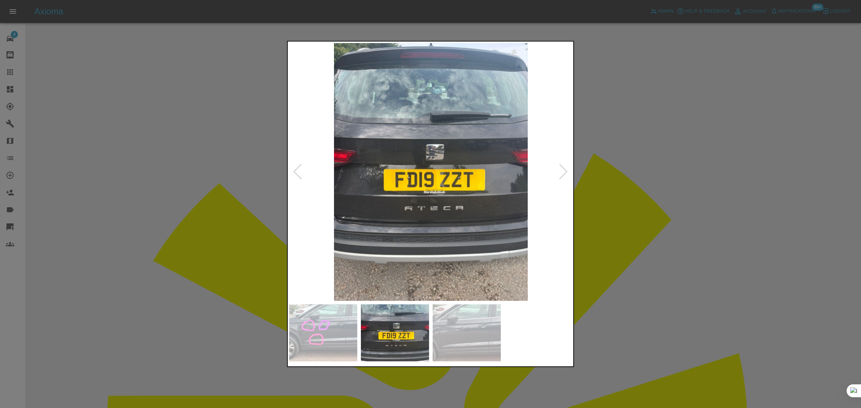
click at [563, 177] on div at bounding box center [564, 172] width 10 height 16
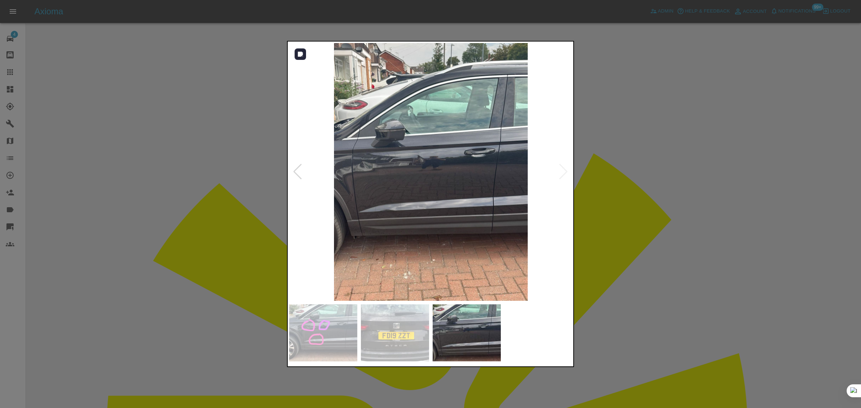
click at [563, 177] on img at bounding box center [430, 172] width 283 height 258
click at [632, 224] on div at bounding box center [430, 204] width 861 height 408
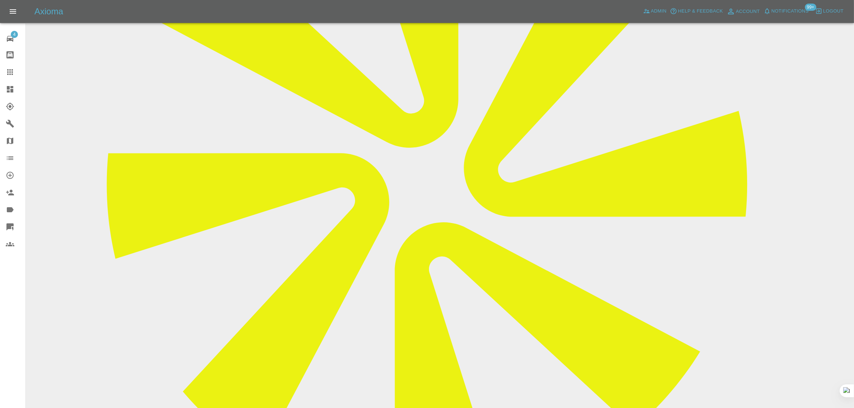
scroll to position [269, 0]
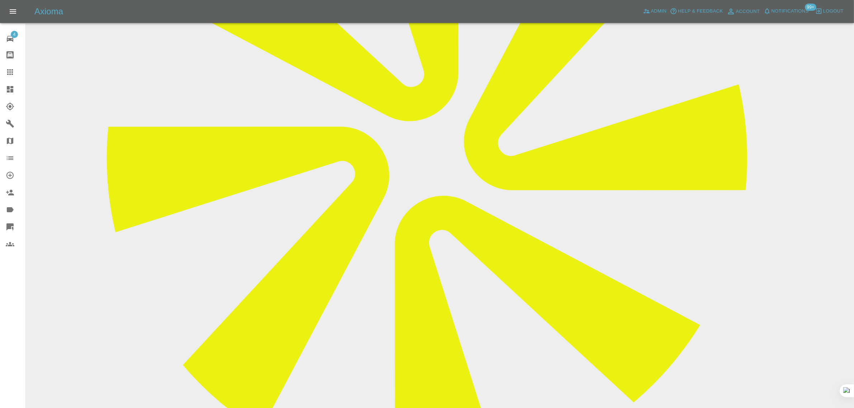
click at [15, 70] on div at bounding box center [16, 72] width 20 height 9
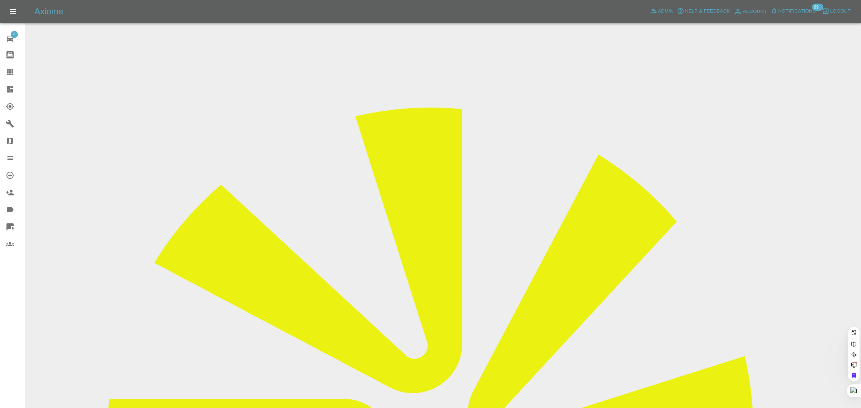
paste input "[EMAIL_ADDRESS][DOMAIN_NAME]"
type input "[EMAIL_ADDRESS][DOMAIN_NAME]"
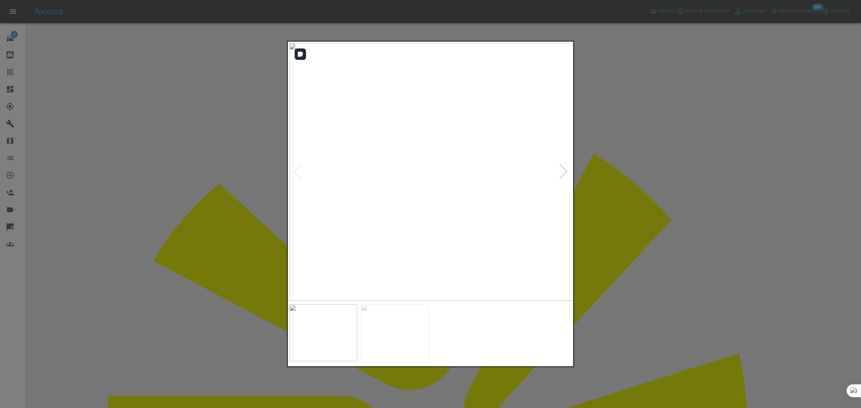
click at [562, 173] on div at bounding box center [564, 172] width 10 height 16
click at [562, 173] on img at bounding box center [430, 172] width 283 height 258
click at [250, 333] on div at bounding box center [430, 204] width 861 height 408
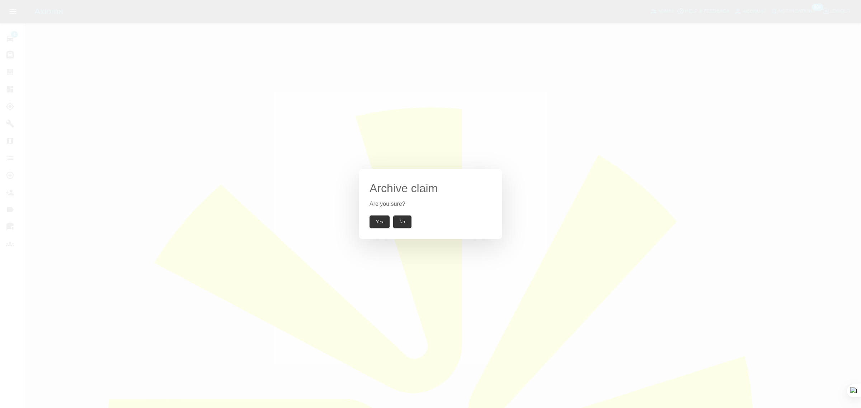
click at [379, 223] on button "Yes" at bounding box center [380, 222] width 20 height 13
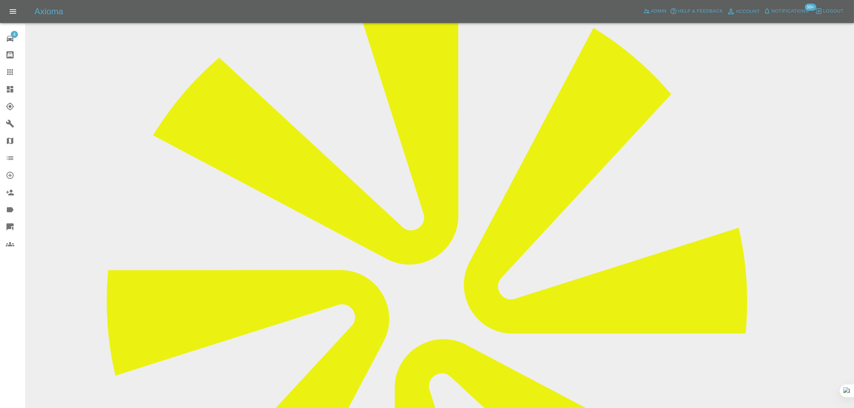
scroll to position [126, 0]
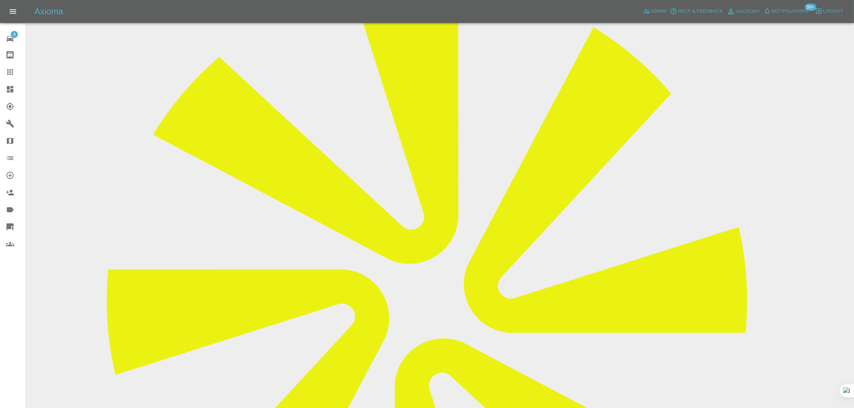
copy p "Scratches 2 small scratches front wing and back door"
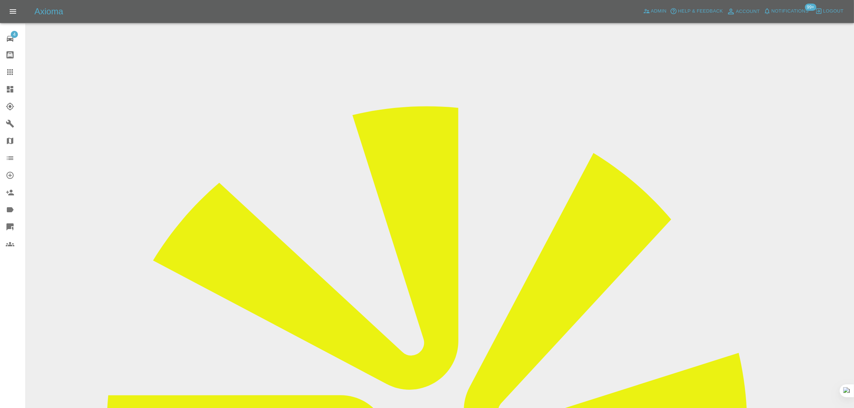
scroll to position [0, 0]
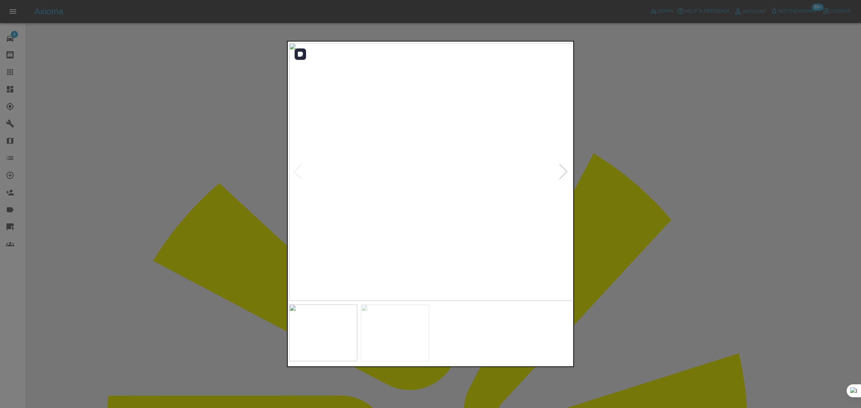
click at [560, 173] on div at bounding box center [564, 172] width 10 height 16
click at [297, 175] on div at bounding box center [298, 172] width 10 height 16
click at [611, 266] on div at bounding box center [430, 204] width 861 height 408
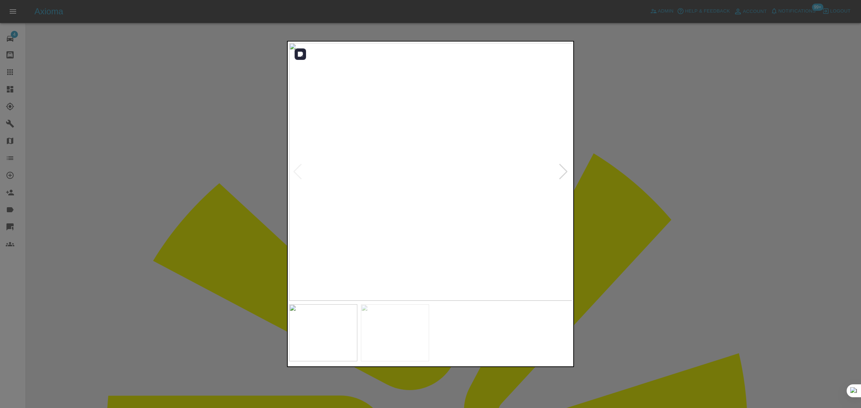
click at [564, 176] on div at bounding box center [564, 172] width 10 height 16
click at [297, 176] on div at bounding box center [298, 172] width 10 height 16
click at [268, 249] on div at bounding box center [430, 204] width 861 height 408
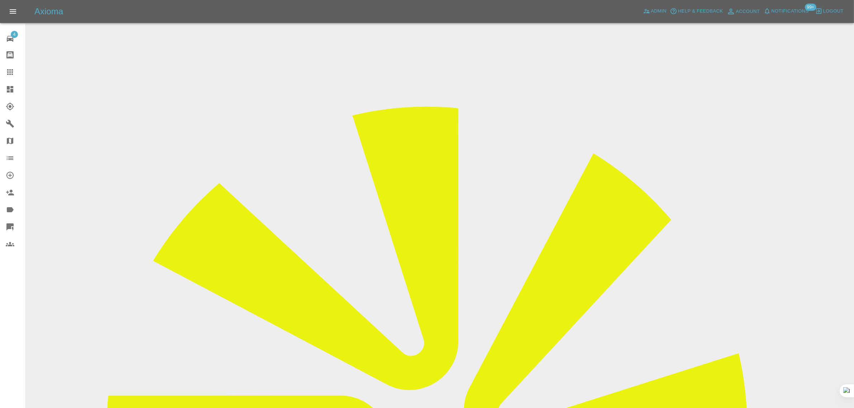
click at [18, 68] on div at bounding box center [16, 72] width 20 height 9
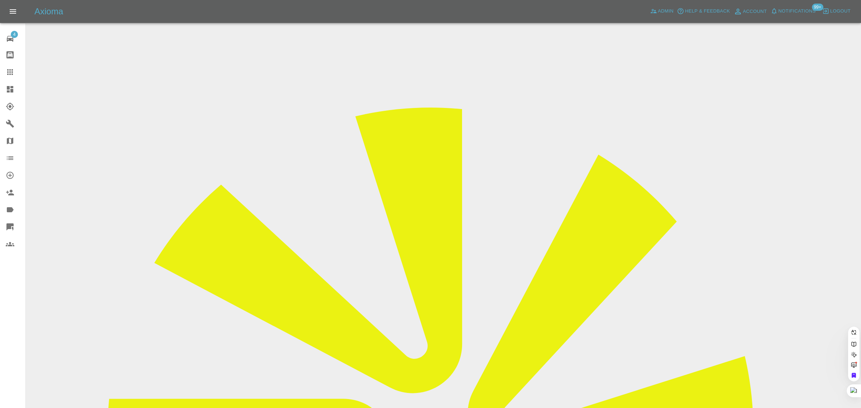
paste input "dave.mw@hotmail.co.uk"
type input "dave.mw@hotmail.co.uk"
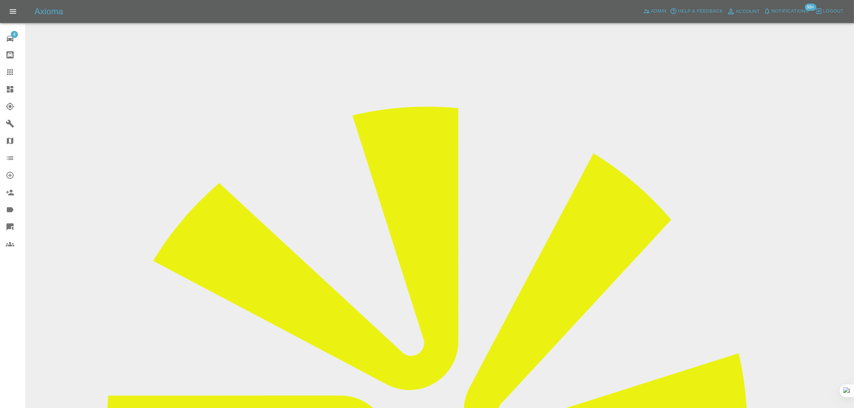
click at [0, 0] on input "Choose images" at bounding box center [0, 0] width 0 height 0
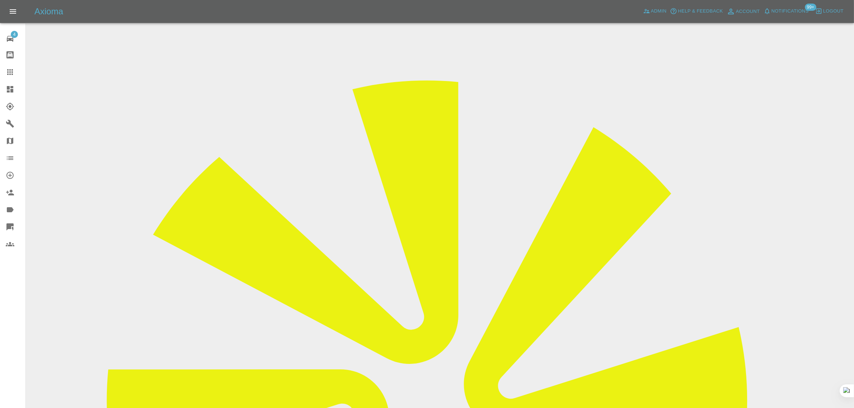
scroll to position [35, 0]
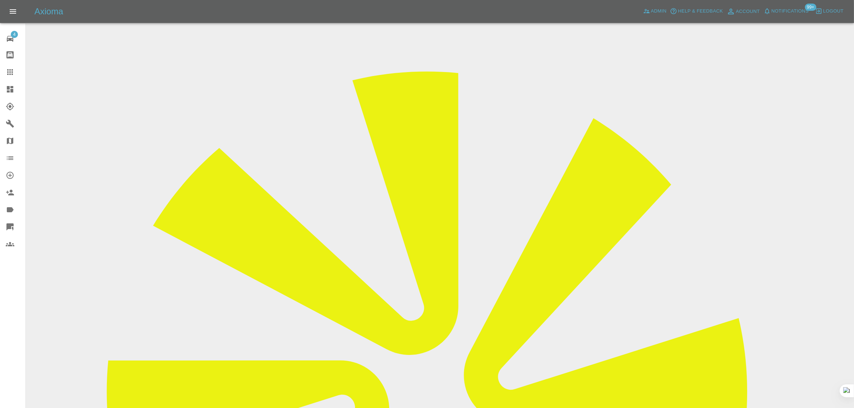
click at [6, 73] on icon at bounding box center [10, 72] width 9 height 9
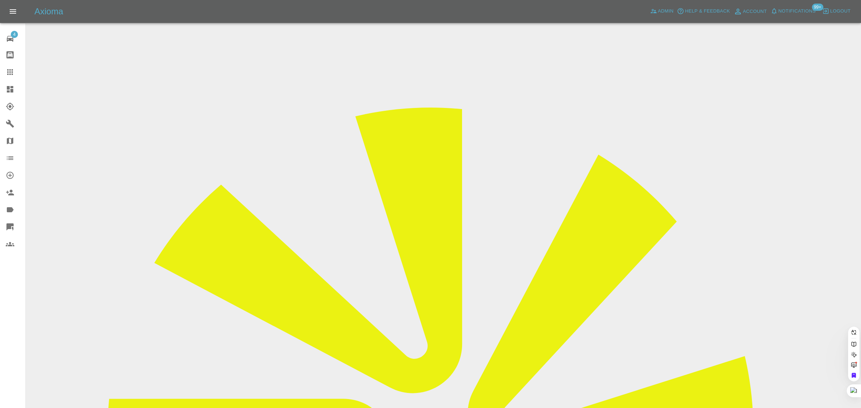
paste input "anthonyhunter360@gmail.com"
type input "anthonyhunter360@gmail.com"
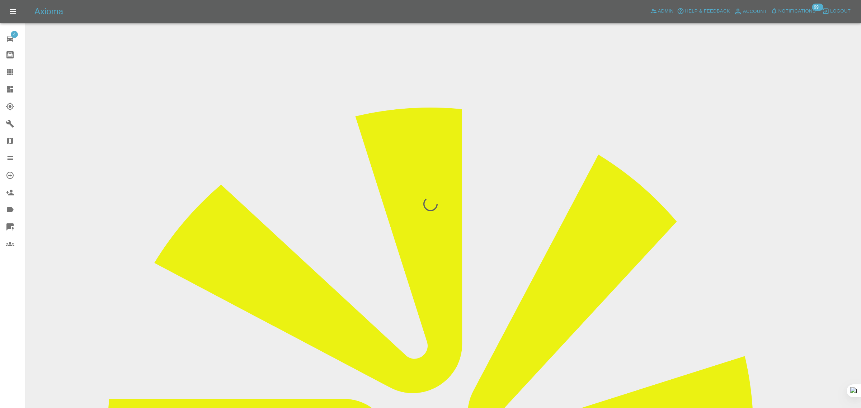
click at [22, 325] on div "4 Repair home Bodyshop home Claims Dashboard Explorer Garages Map Organization …" at bounding box center [13, 204] width 26 height 408
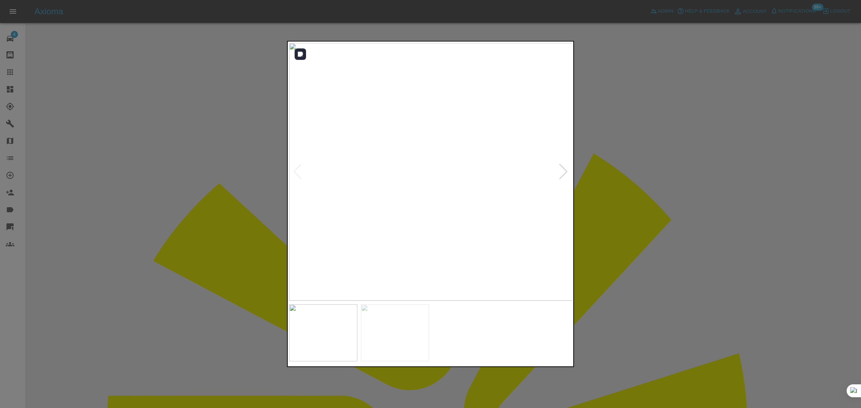
click at [565, 171] on div at bounding box center [564, 172] width 10 height 16
click at [565, 171] on img at bounding box center [430, 172] width 283 height 258
click at [612, 160] on div at bounding box center [430, 204] width 861 height 408
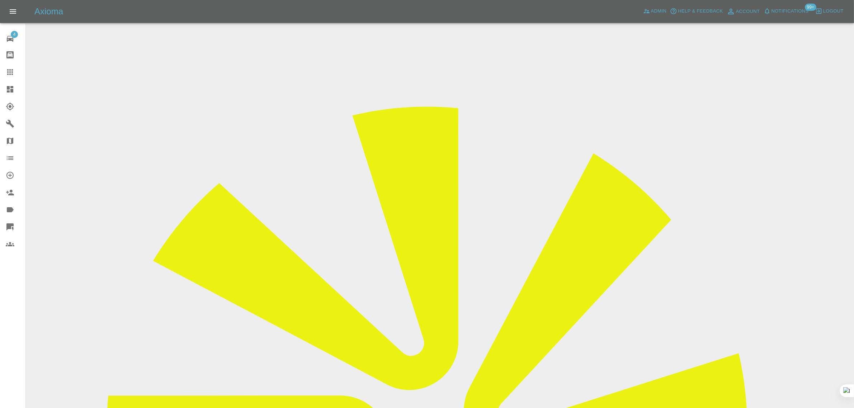
click at [8, 71] on icon at bounding box center [10, 72] width 9 height 9
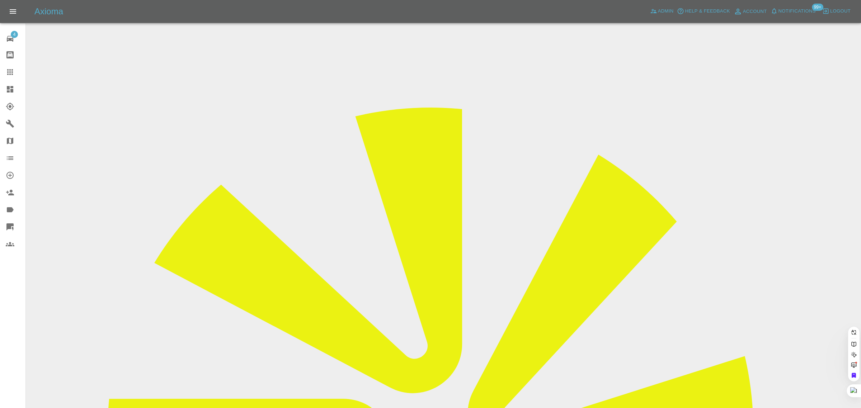
paste input "msserunkuma7@gmail.com"
type input "msserunkuma7@gmail.com"
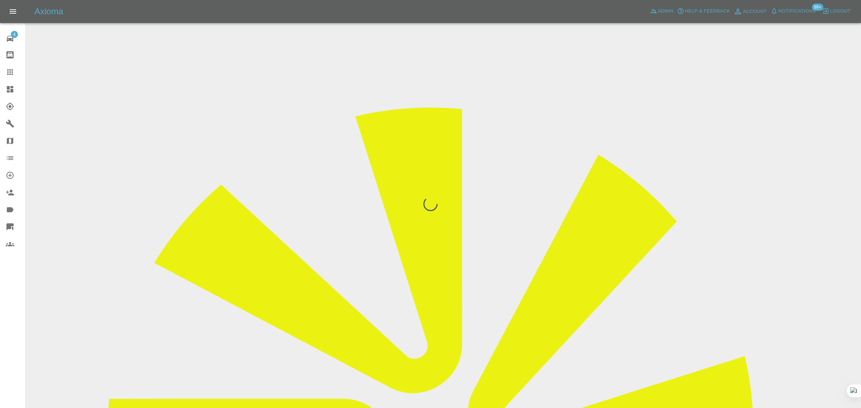
click at [13, 330] on div "4 Repair home Bodyshop home Claims Dashboard Explorer Garages Map Organization …" at bounding box center [13, 204] width 26 height 408
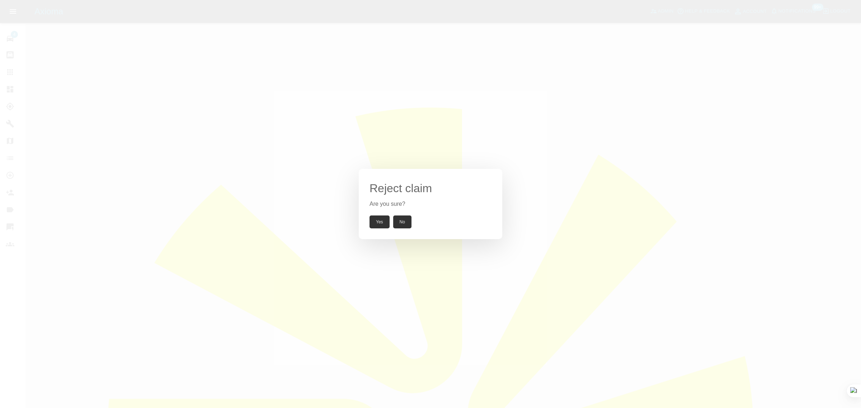
click at [380, 225] on button "Yes" at bounding box center [380, 222] width 20 height 13
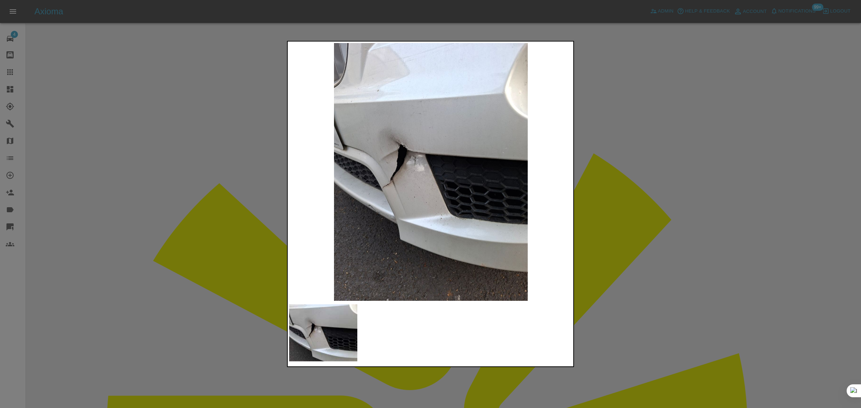
click at [171, 245] on div at bounding box center [430, 204] width 861 height 408
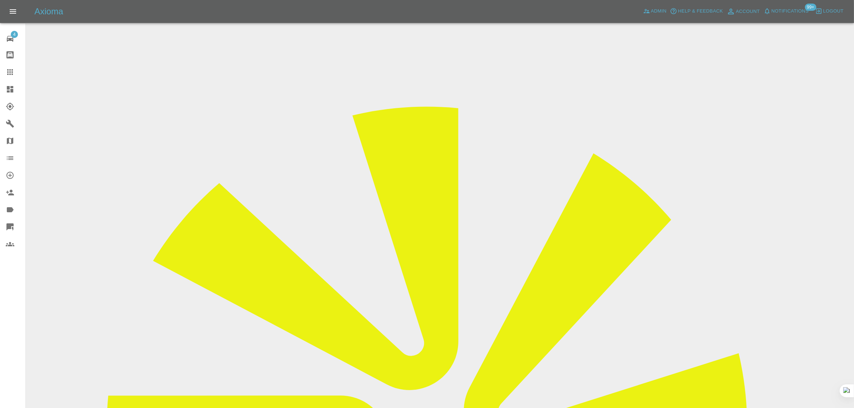
click at [10, 72] on icon at bounding box center [10, 72] width 6 height 6
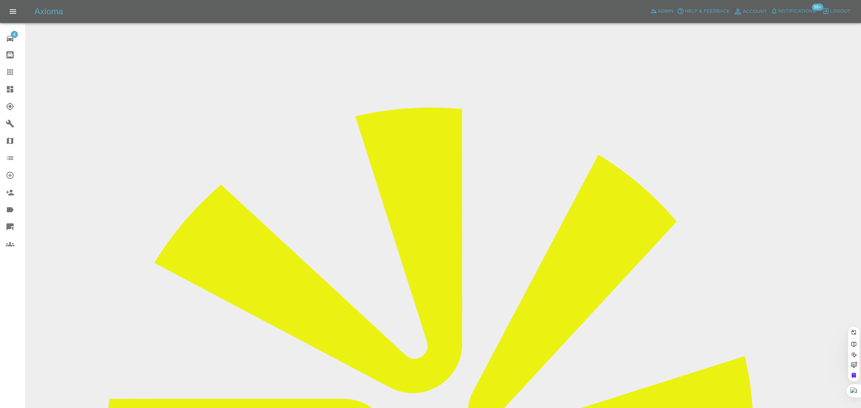
paste input "harrycook101@gmail.com"
type input "harrycook101@gmail.co"
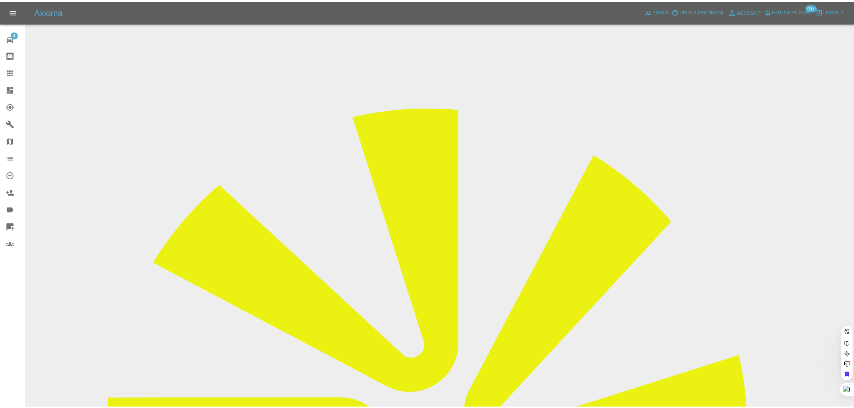
scroll to position [0, 2]
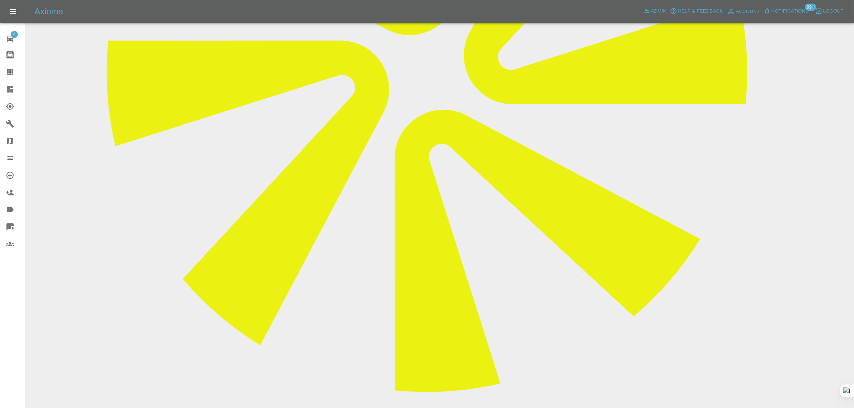
scroll to position [359, 0]
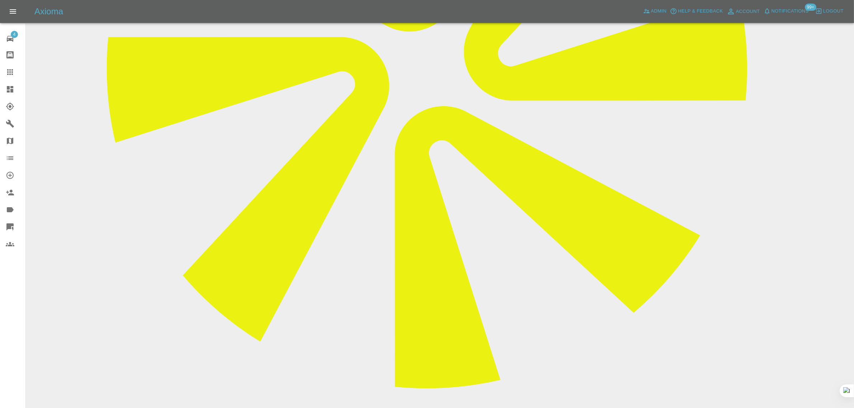
paste textarea "Hi again, sorry but I am going to decline your quote as I have a found someone …"
type textarea "Hi again, sorry but I am going to decline your quote as I have a found someone …"
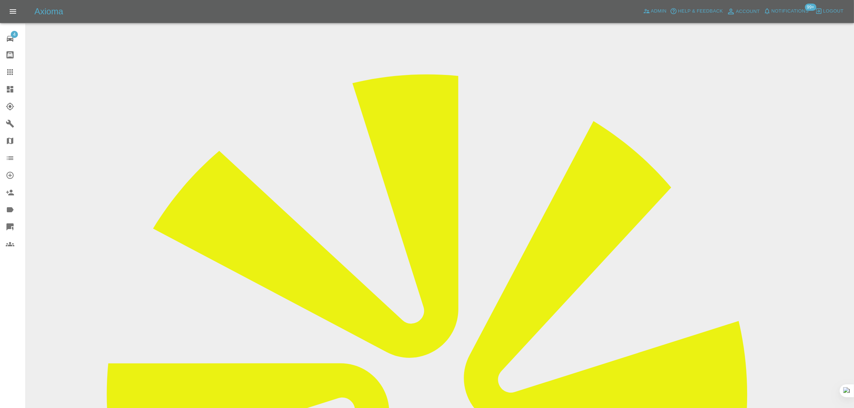
scroll to position [0, 0]
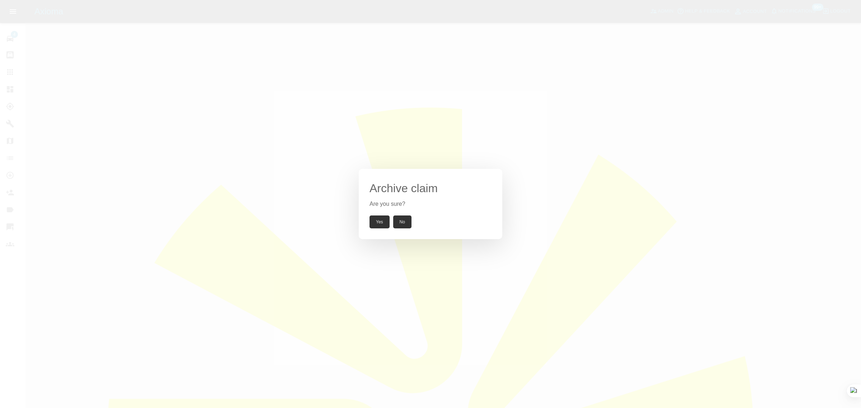
click at [378, 220] on button "Yes" at bounding box center [380, 222] width 20 height 13
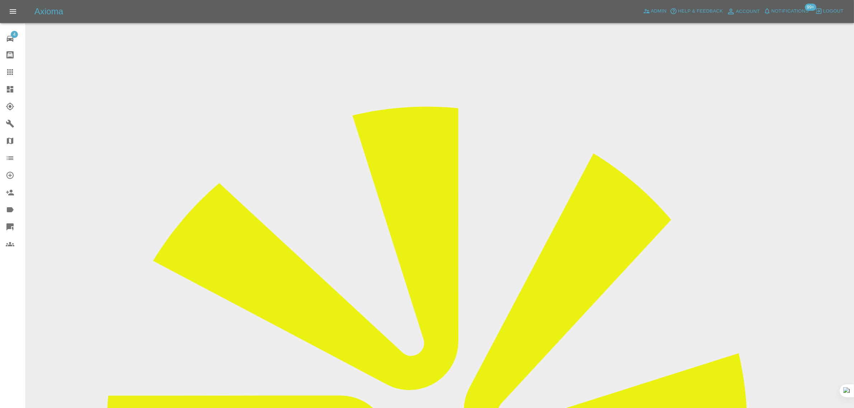
click at [8, 74] on icon at bounding box center [10, 72] width 6 height 6
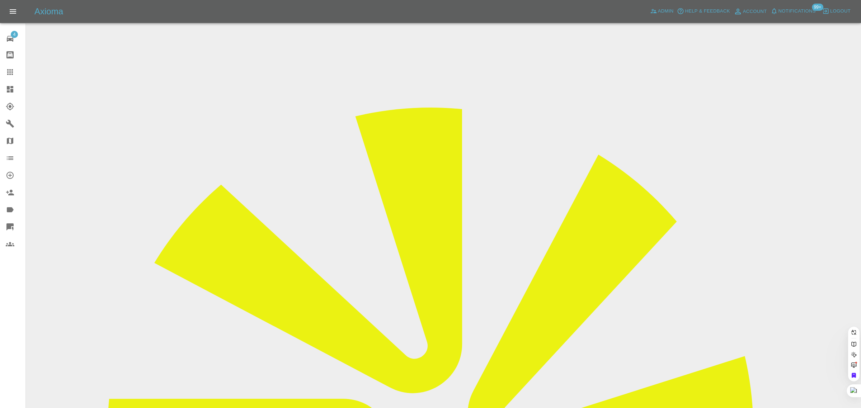
paste input "A2DAN"
type input "A2DAN"
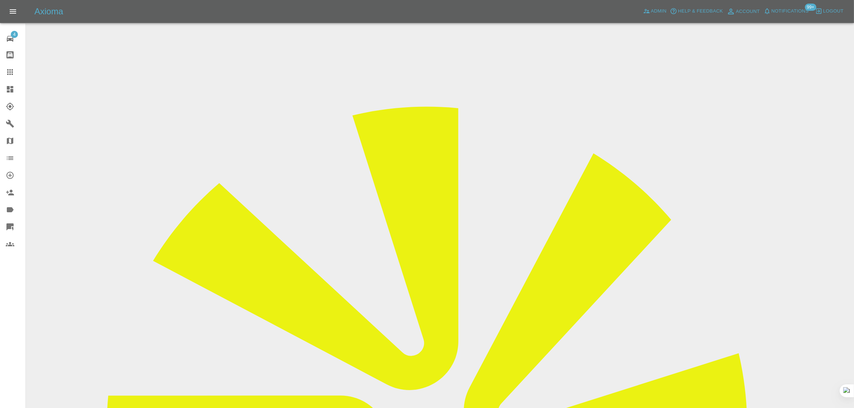
click at [0, 0] on input "Choose images" at bounding box center [0, 0] width 0 height 0
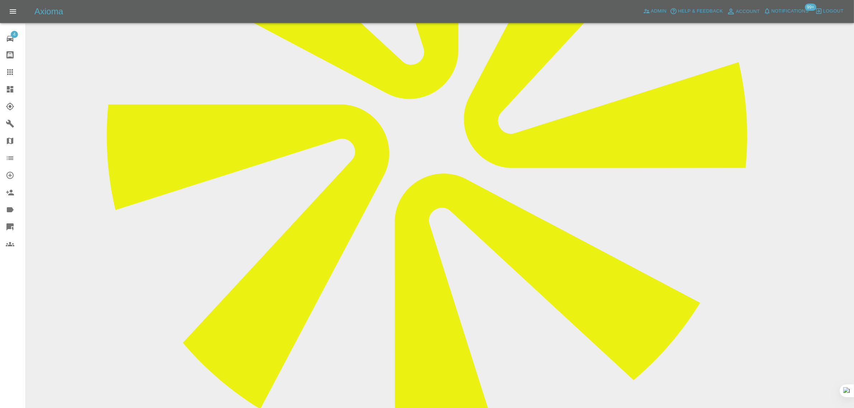
scroll to position [112, 0]
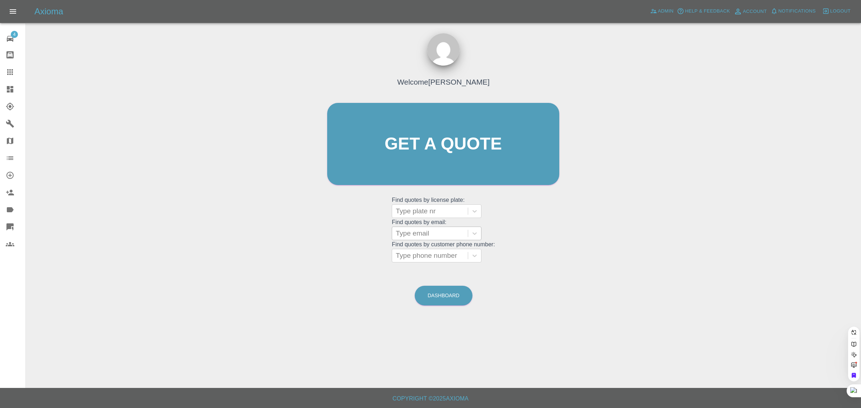
click at [428, 238] on div at bounding box center [430, 234] width 69 height 10
paste input "[EMAIL_ADDRESS][DOMAIN_NAME]"
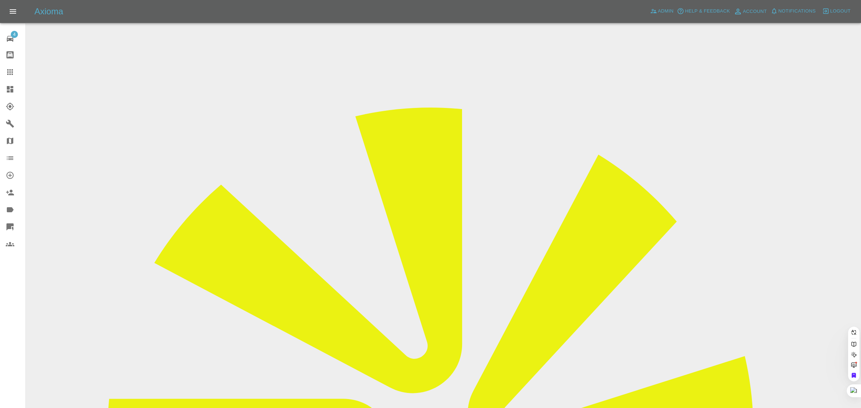
type input "[EMAIL_ADDRESS][DOMAIN_NAME]"
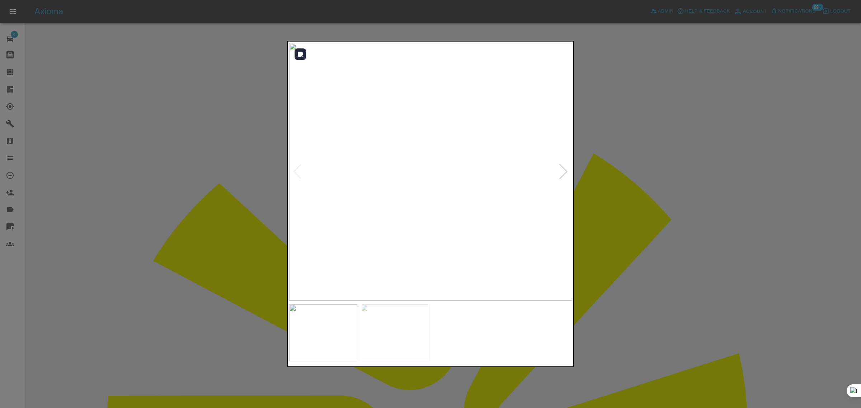
click at [560, 173] on div at bounding box center [564, 172] width 10 height 16
click at [563, 173] on img at bounding box center [430, 172] width 283 height 258
click at [610, 168] on div at bounding box center [430, 204] width 861 height 408
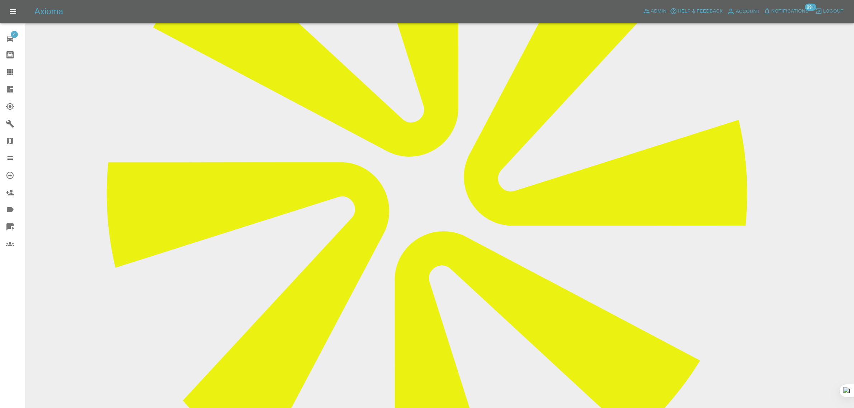
scroll to position [261, 0]
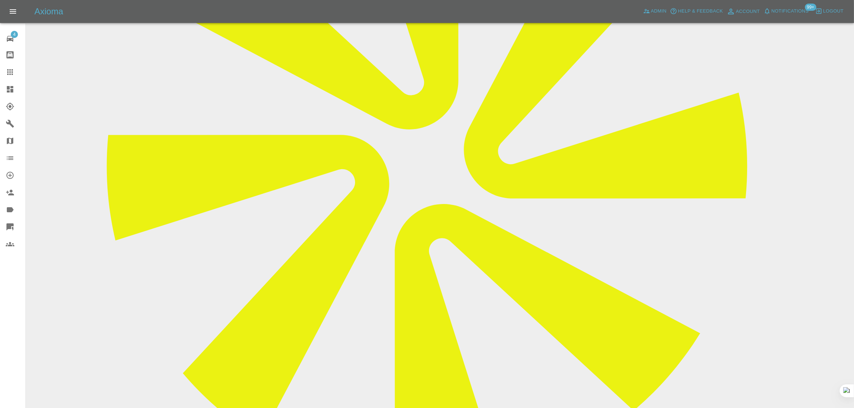
paste textarea "Scratches 2 small scratches front wing and back door"
type textarea "Scratches 2 small scratches front wing and back door"
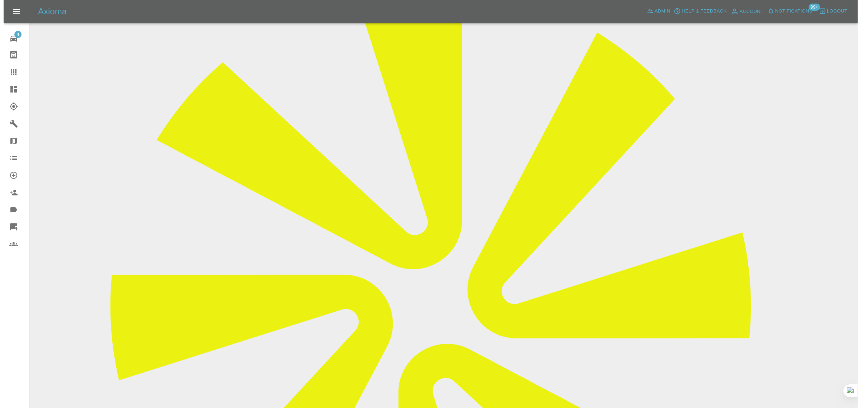
scroll to position [0, 0]
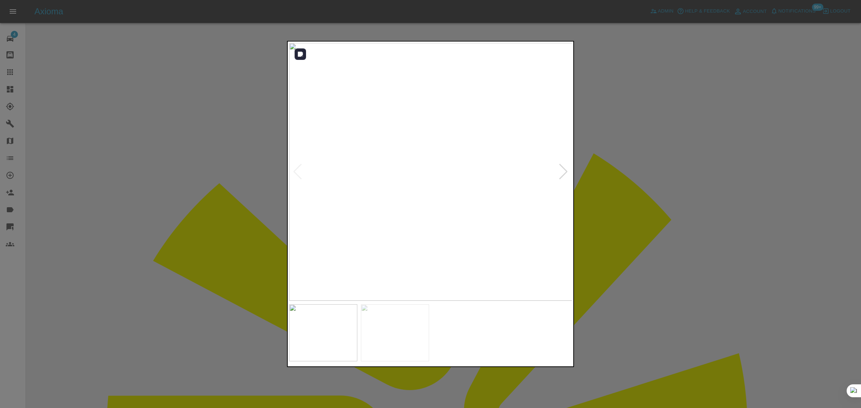
click at [565, 170] on div at bounding box center [564, 172] width 10 height 16
click at [295, 177] on div at bounding box center [298, 172] width 10 height 16
